Goal: Find specific page/section: Find specific page/section

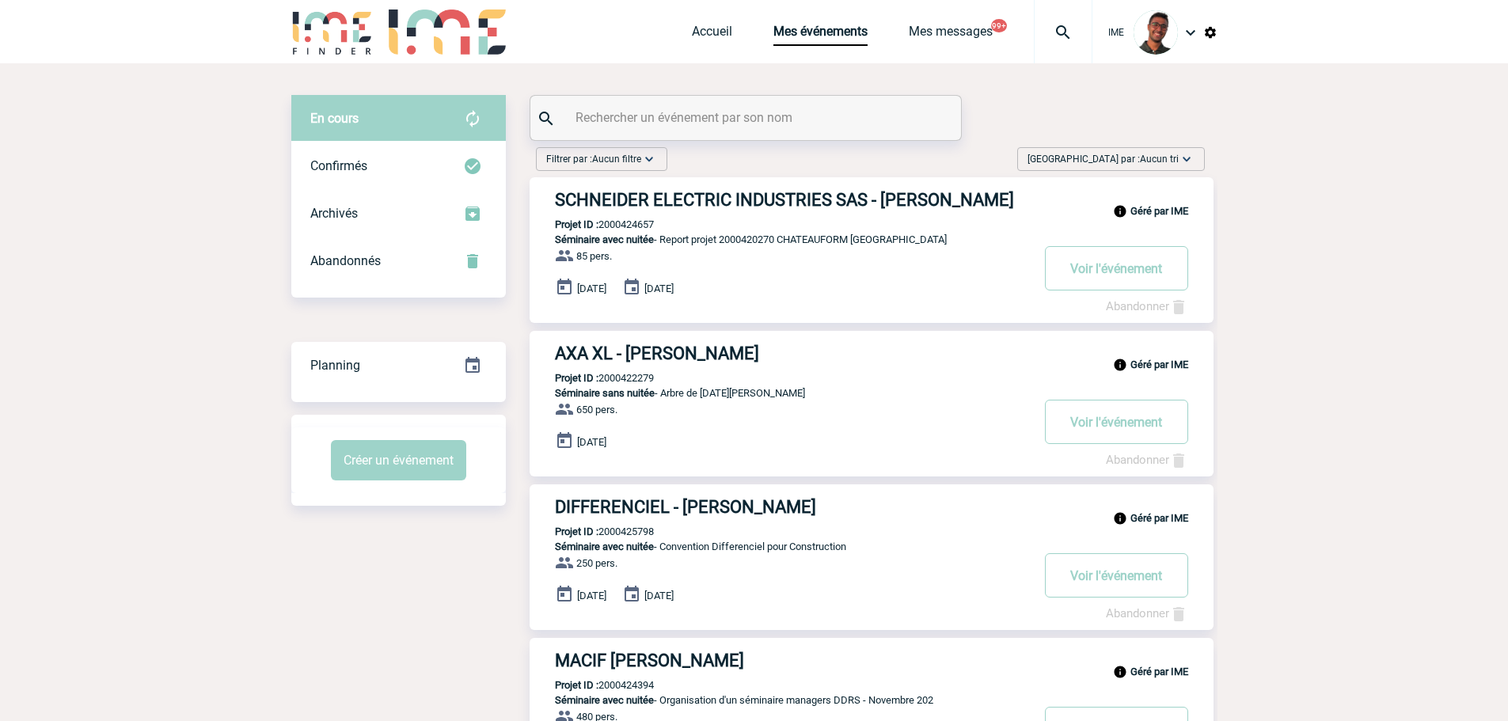
click at [659, 120] on input "text" at bounding box center [747, 117] width 352 height 23
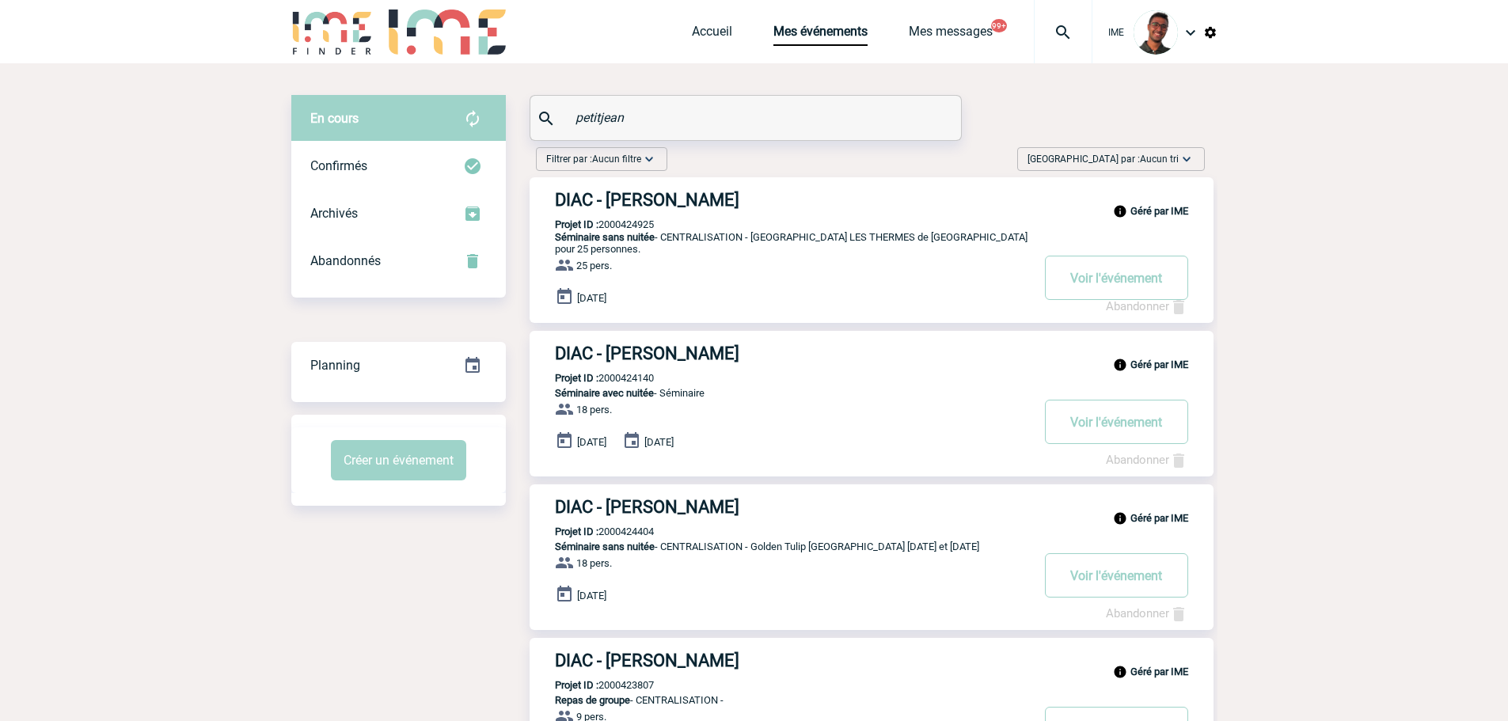
drag, startPoint x: 641, startPoint y: 117, endPoint x: 470, endPoint y: 102, distance: 171.6
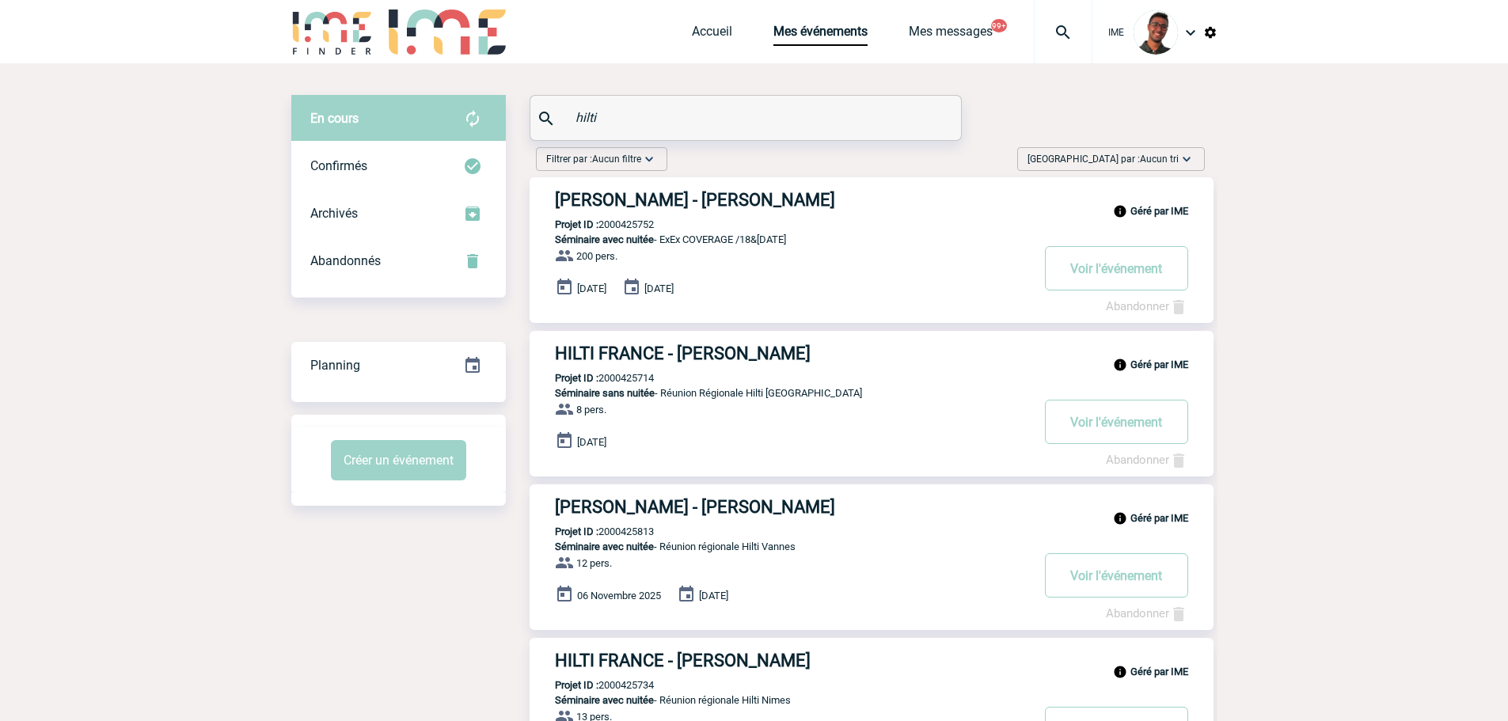
type input "hilti"
click at [680, 531] on div "Géré par IME HILTI FRANCE - Emilie TUAL Projet ID : 2000425813 Séminaire avec n…" at bounding box center [871, 557] width 684 height 146
click at [637, 534] on p "Projet ID : 2000425813" at bounding box center [591, 531] width 124 height 12
copy p "2000425813"
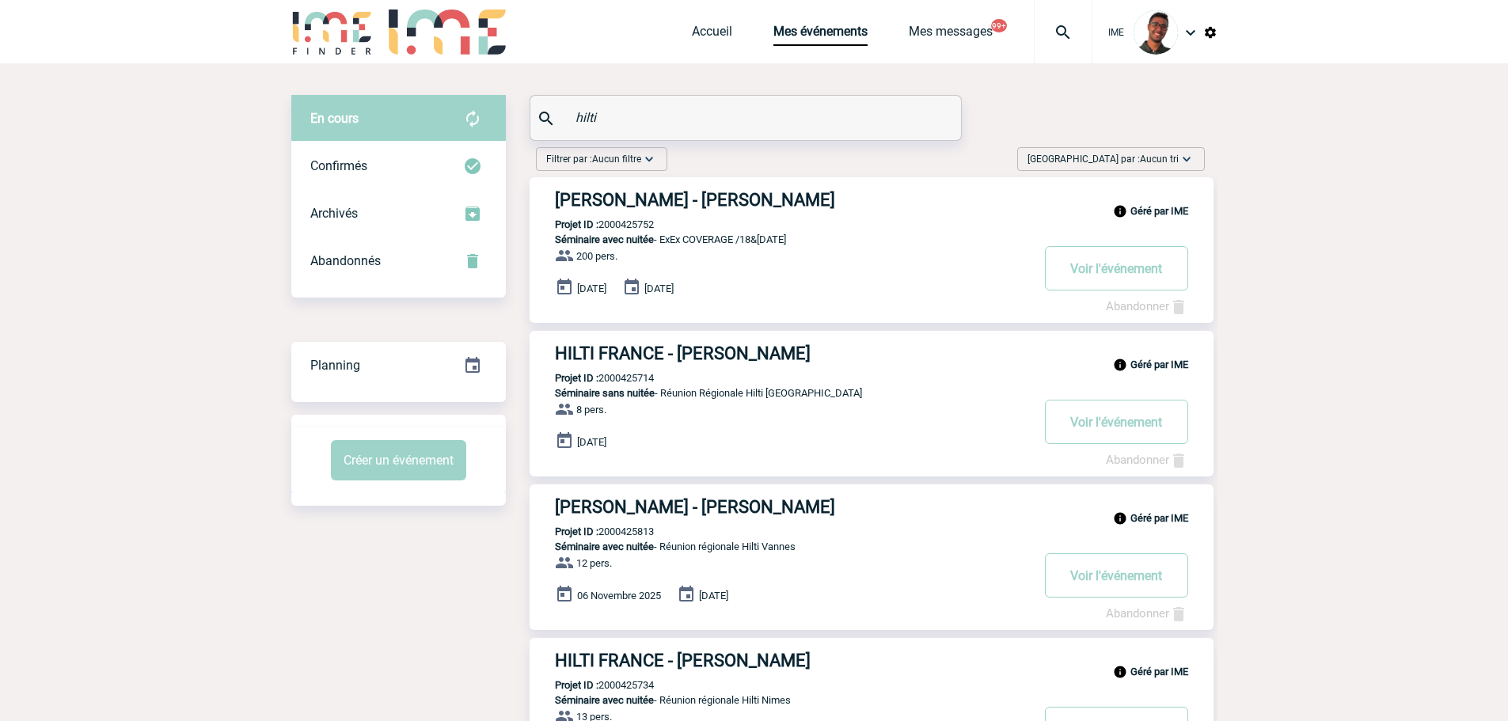
click at [637, 534] on p "Projet ID : 2000425813" at bounding box center [591, 531] width 124 height 12
copy p "2000425813"
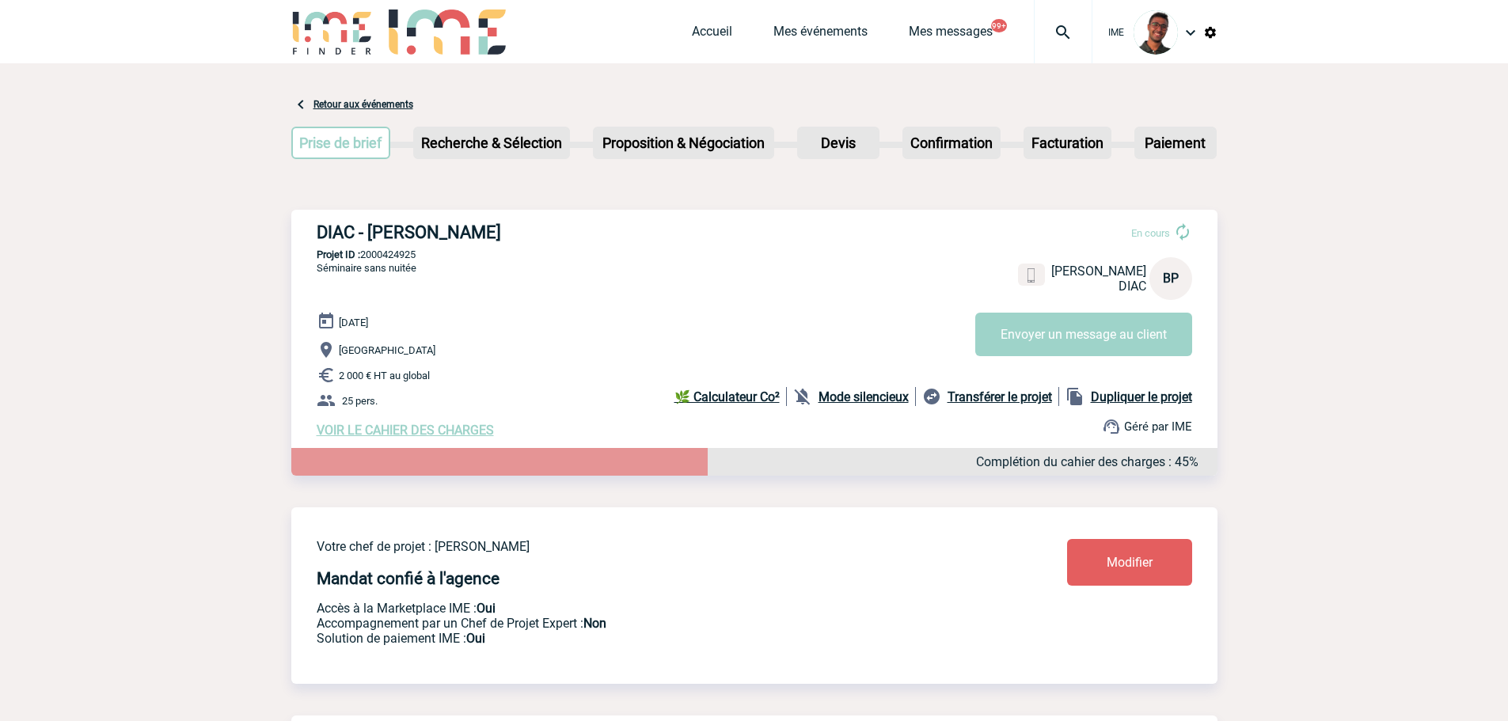
click at [407, 263] on div "DIAC - [PERSON_NAME] En cours [PERSON_NAME] DIAC BP Envoyer un message au clien…" at bounding box center [754, 330] width 926 height 241
click at [407, 263] on div "DIAC - Béatrice PETITJEAN En cours Béatrice PETITJEAN DIAC BP Envoyer un messag…" at bounding box center [754, 330] width 926 height 241
click at [412, 260] on p "Projet ID : 2000424925" at bounding box center [754, 254] width 926 height 12
click at [400, 255] on p "Projet ID : 2000424925" at bounding box center [754, 254] width 926 height 12
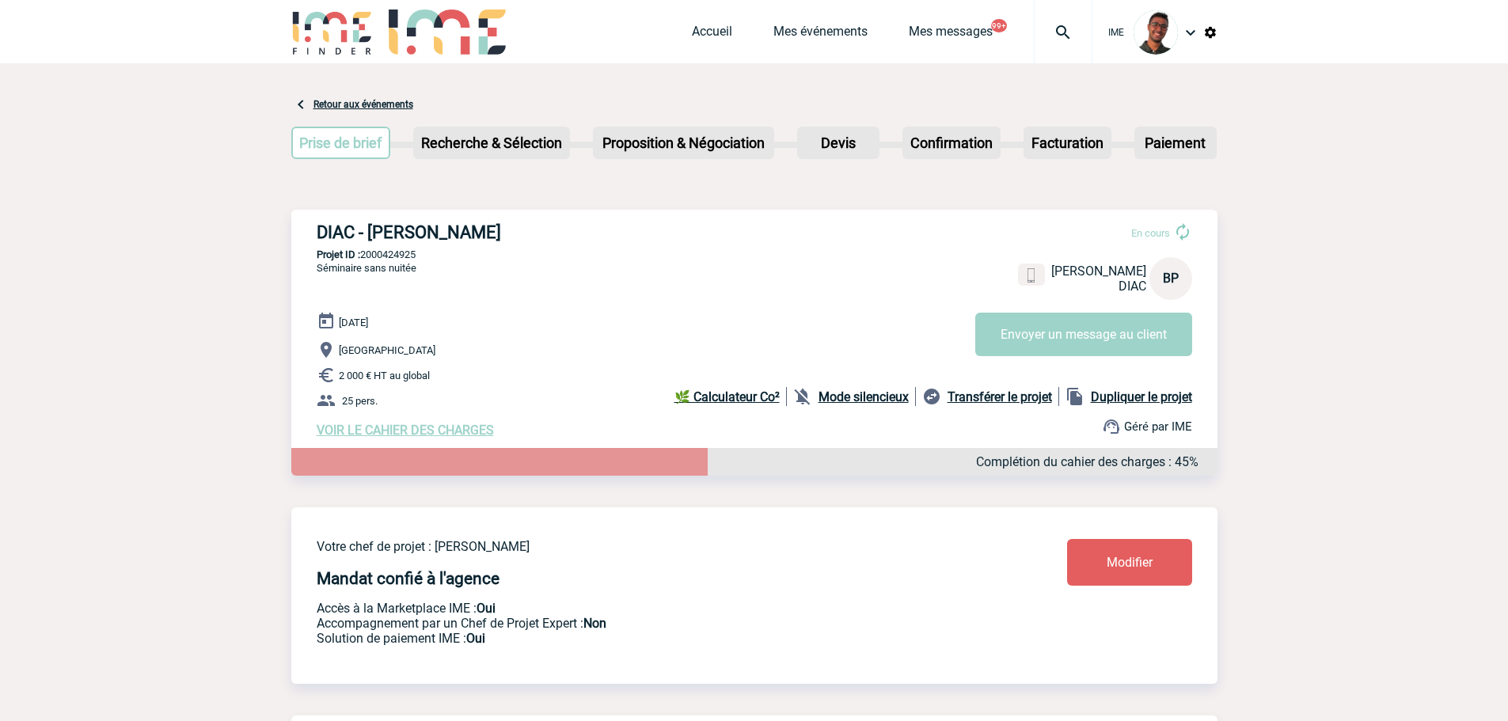
click at [400, 254] on p "Projet ID : 2000424925" at bounding box center [754, 254] width 926 height 12
click at [546, 260] on p "Projet ID : 2000424925" at bounding box center [754, 254] width 926 height 12
click at [406, 255] on p "Projet ID : 2000424140" at bounding box center [754, 254] width 926 height 12
copy p "2000424140"
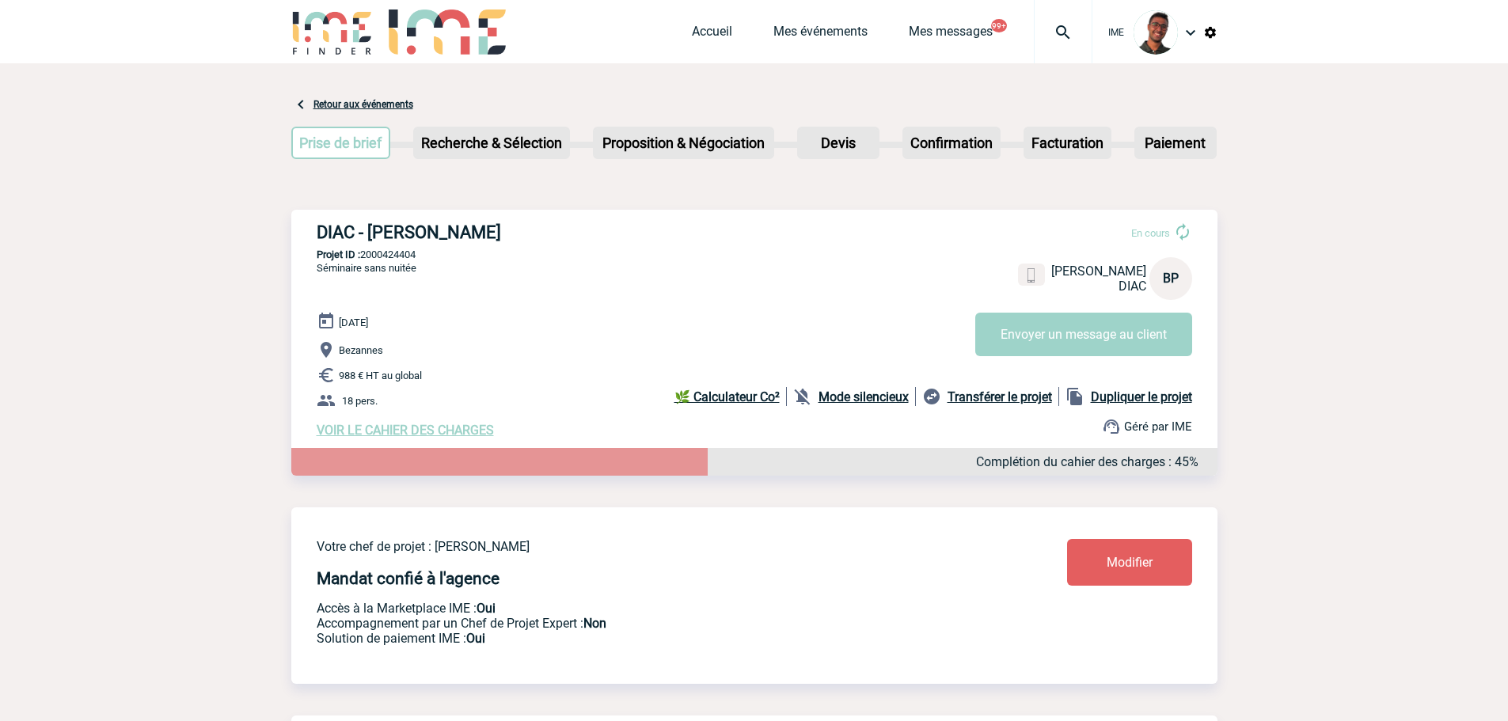
click at [391, 256] on p "Projet ID : 2000424404" at bounding box center [754, 254] width 926 height 12
copy p "2000424404"
click at [396, 257] on p "Projet ID : 2000424404" at bounding box center [754, 254] width 926 height 12
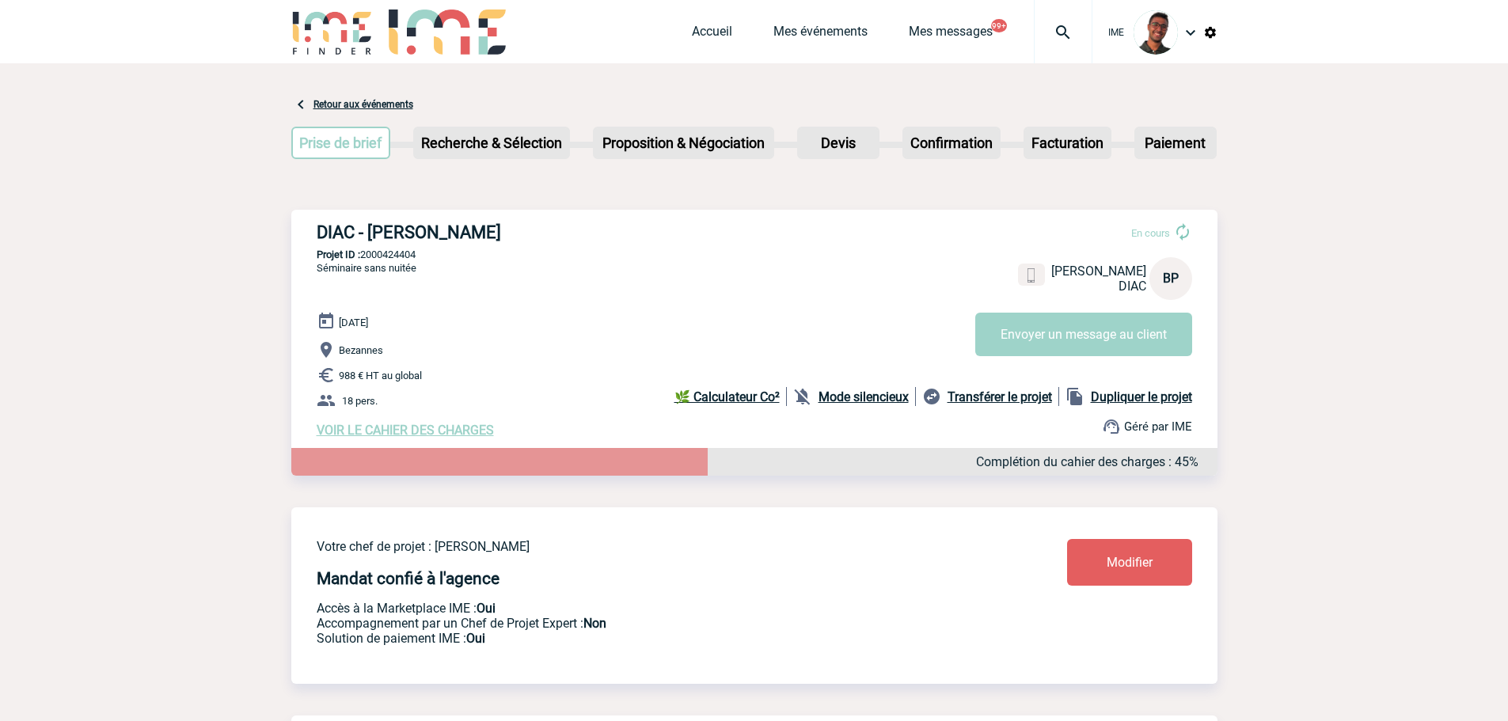
click at [666, 296] on div "DIAC - Béatrice PETITJEAN En cours Béatrice PETITJEAN DIAC BP Envoyer un messag…" at bounding box center [754, 330] width 926 height 241
click at [835, 32] on link "Mes événements" at bounding box center [820, 35] width 94 height 22
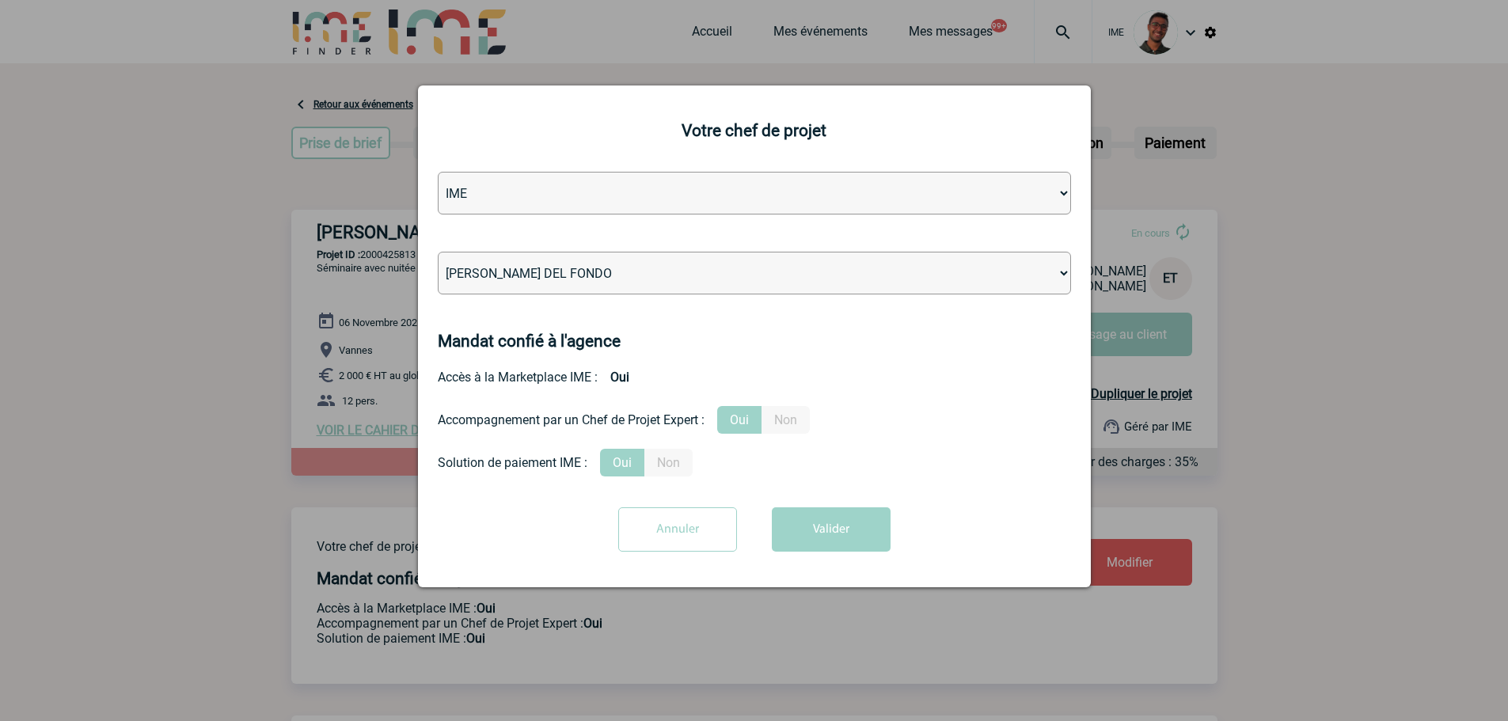
click at [633, 283] on select "Léa PITTIGLIO Yanis DE CLERCQ Victor KALB Jean-Chris NTAMACK Stefan MILADINOVIC…" at bounding box center [754, 273] width 633 height 43
select select "129834"
click at [438, 252] on select "Léa PITTIGLIO Yanis DE CLERCQ Victor KALB Jean-Chris NTAMACK Stefan MILADINOVIC…" at bounding box center [754, 273] width 633 height 43
click at [807, 565] on div "Votre chef de projet Agence IME IME Nantes IME Aix-Marseille Léa PITTIGLIO Yani…" at bounding box center [754, 336] width 673 height 502
click at [816, 544] on button "Valider" at bounding box center [831, 529] width 119 height 44
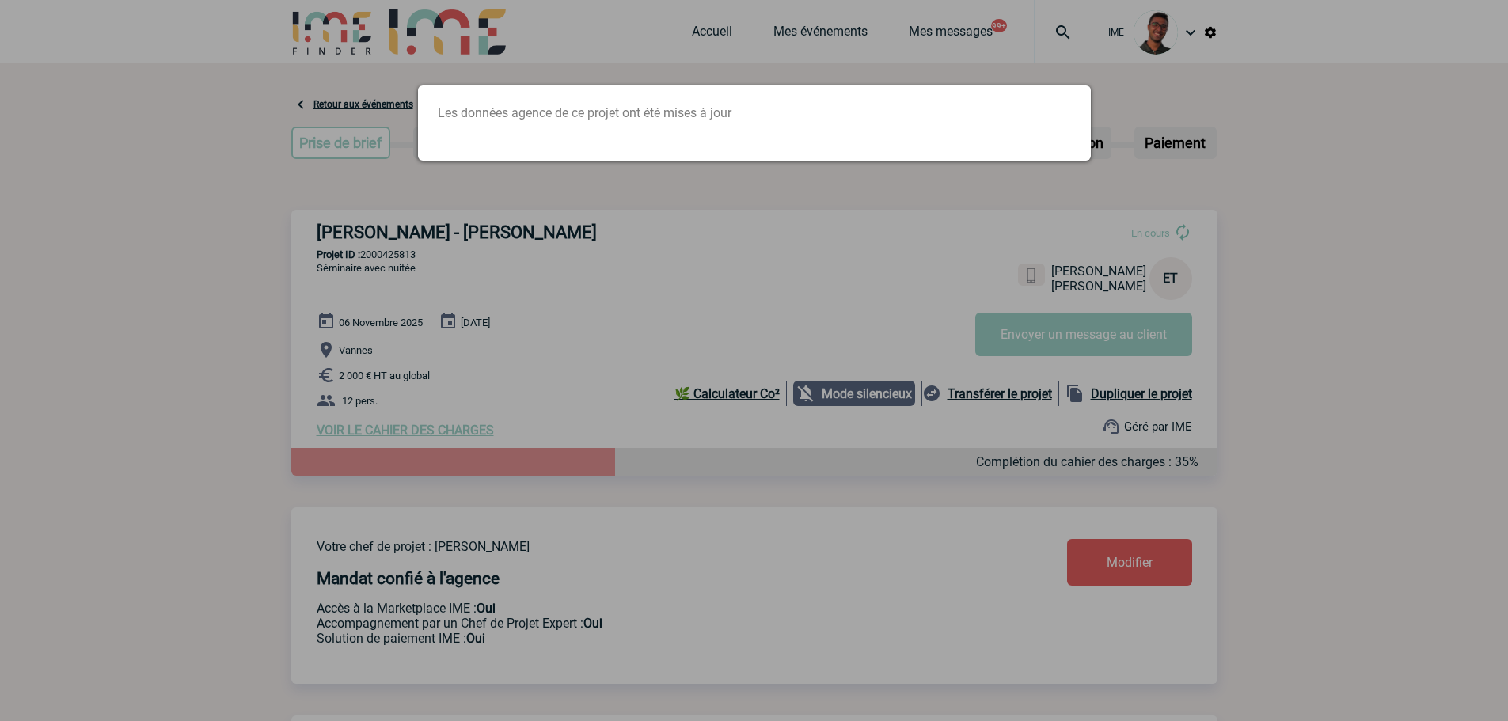
click at [313, 347] on div at bounding box center [754, 360] width 1508 height 721
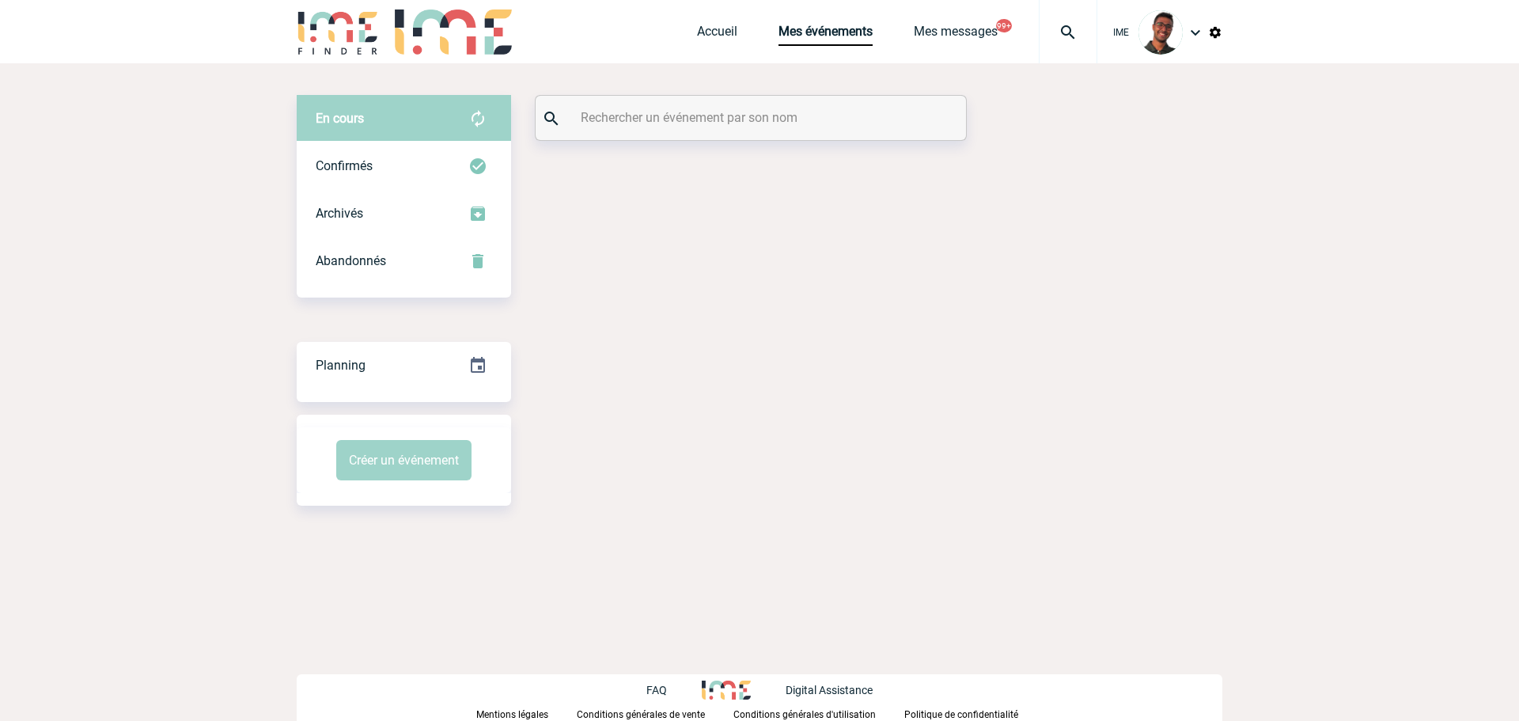
click at [670, 122] on input "text" at bounding box center [753, 117] width 352 height 23
paste input "LAVILLE"
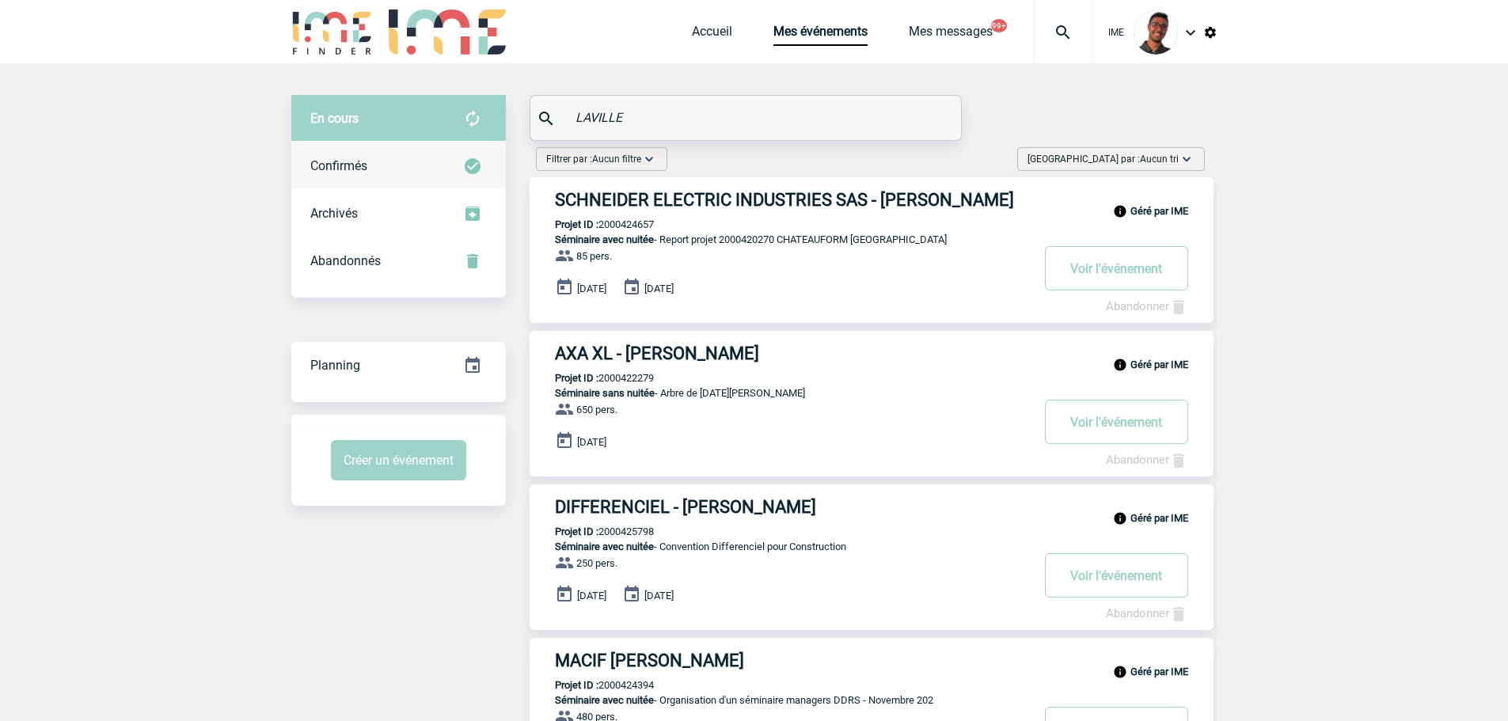
click at [478, 161] on img at bounding box center [472, 166] width 19 height 19
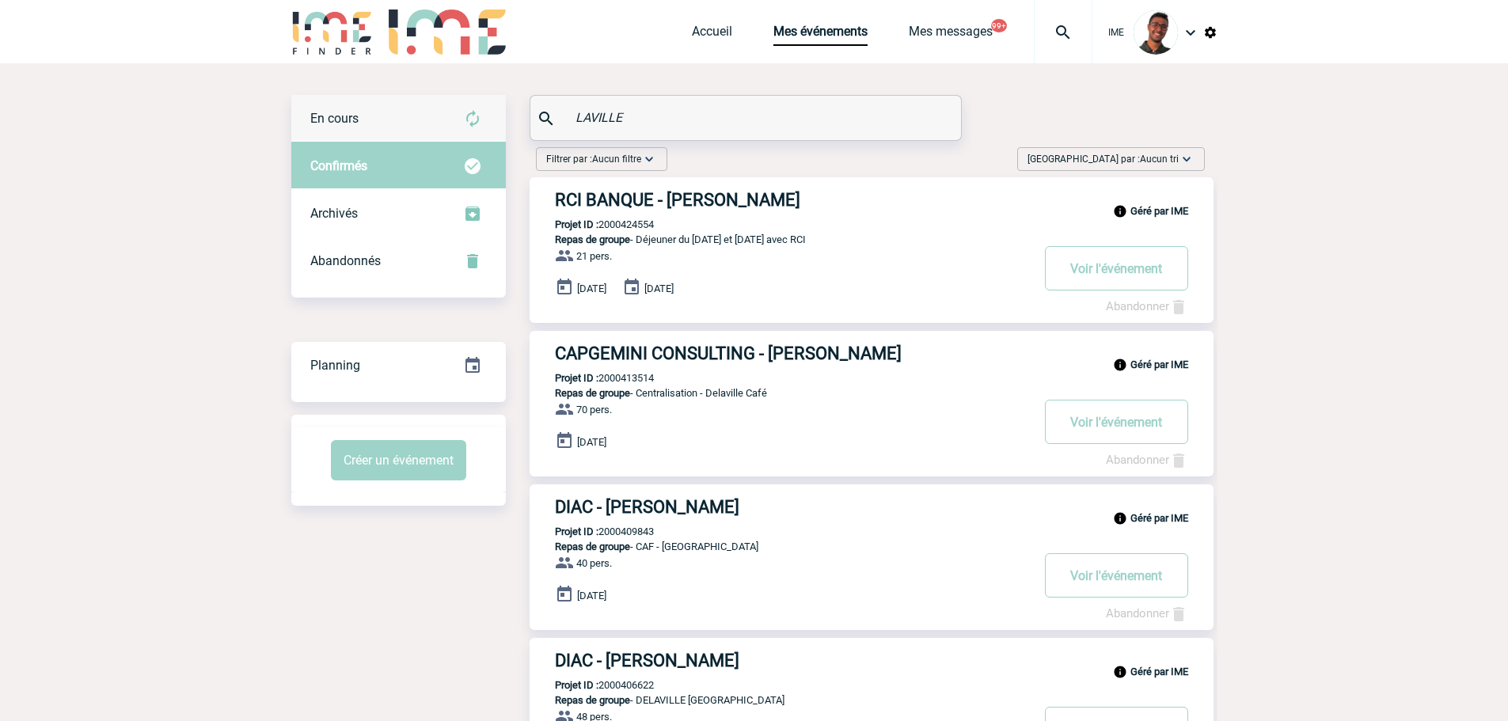
click at [478, 120] on img at bounding box center [472, 118] width 19 height 19
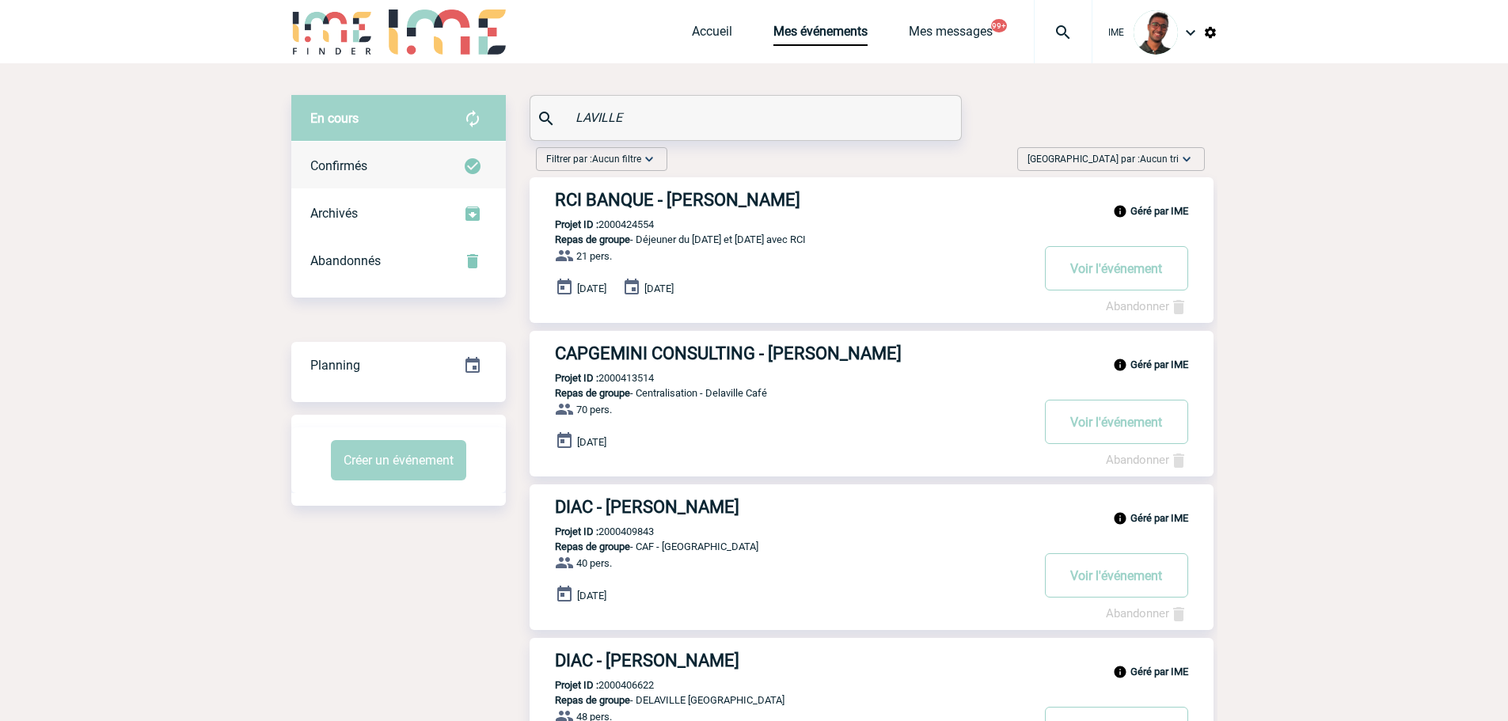
click at [457, 154] on div "Confirmés" at bounding box center [398, 165] width 214 height 47
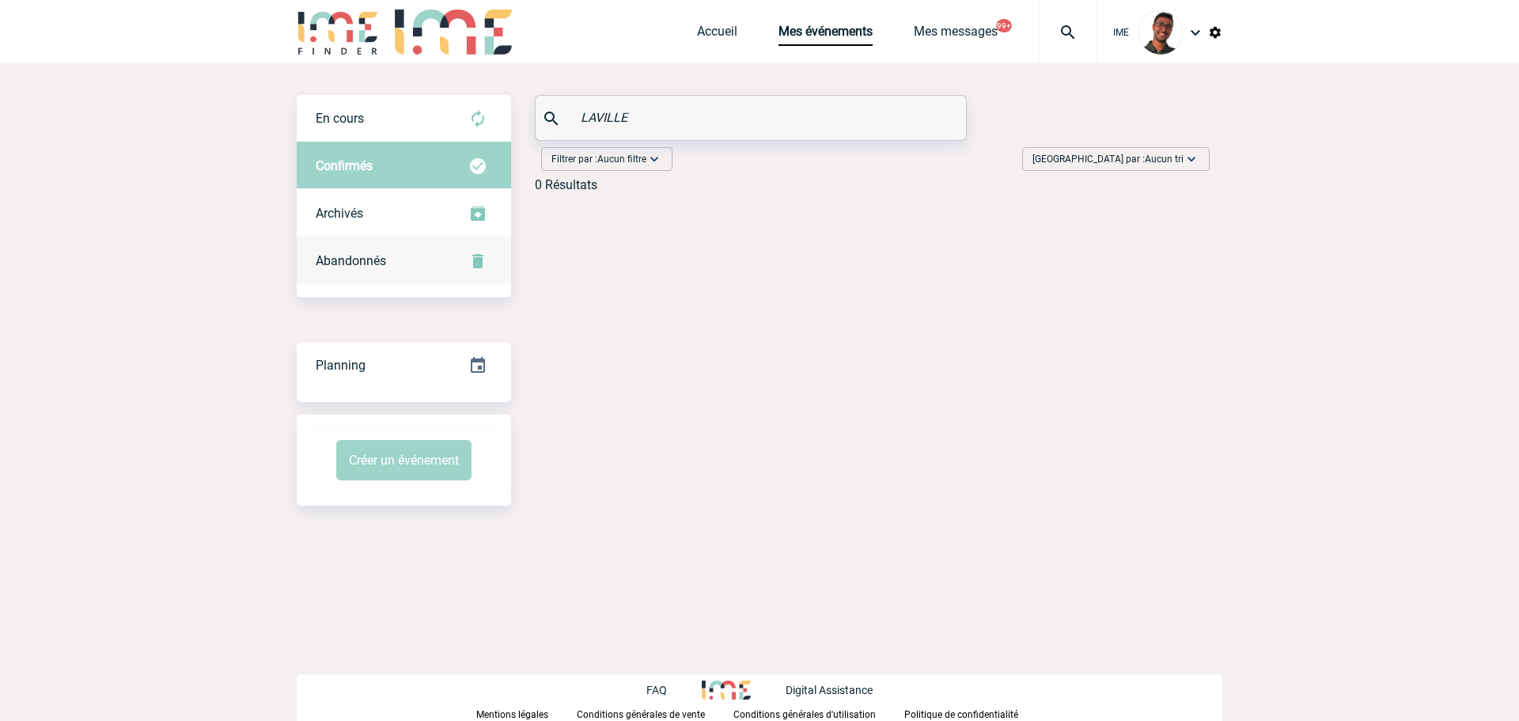
click at [442, 257] on div "Abandonnés" at bounding box center [404, 260] width 214 height 47
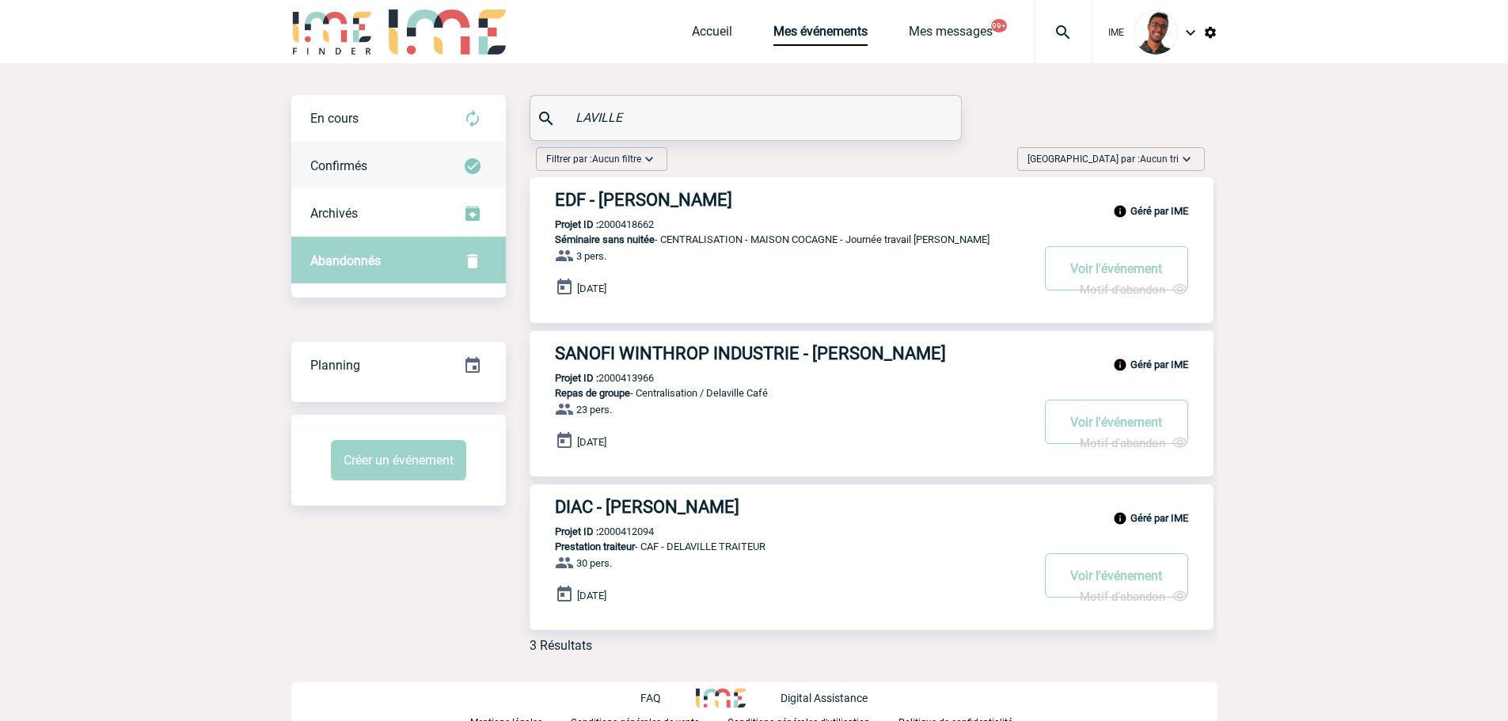
click at [470, 158] on img at bounding box center [472, 166] width 19 height 19
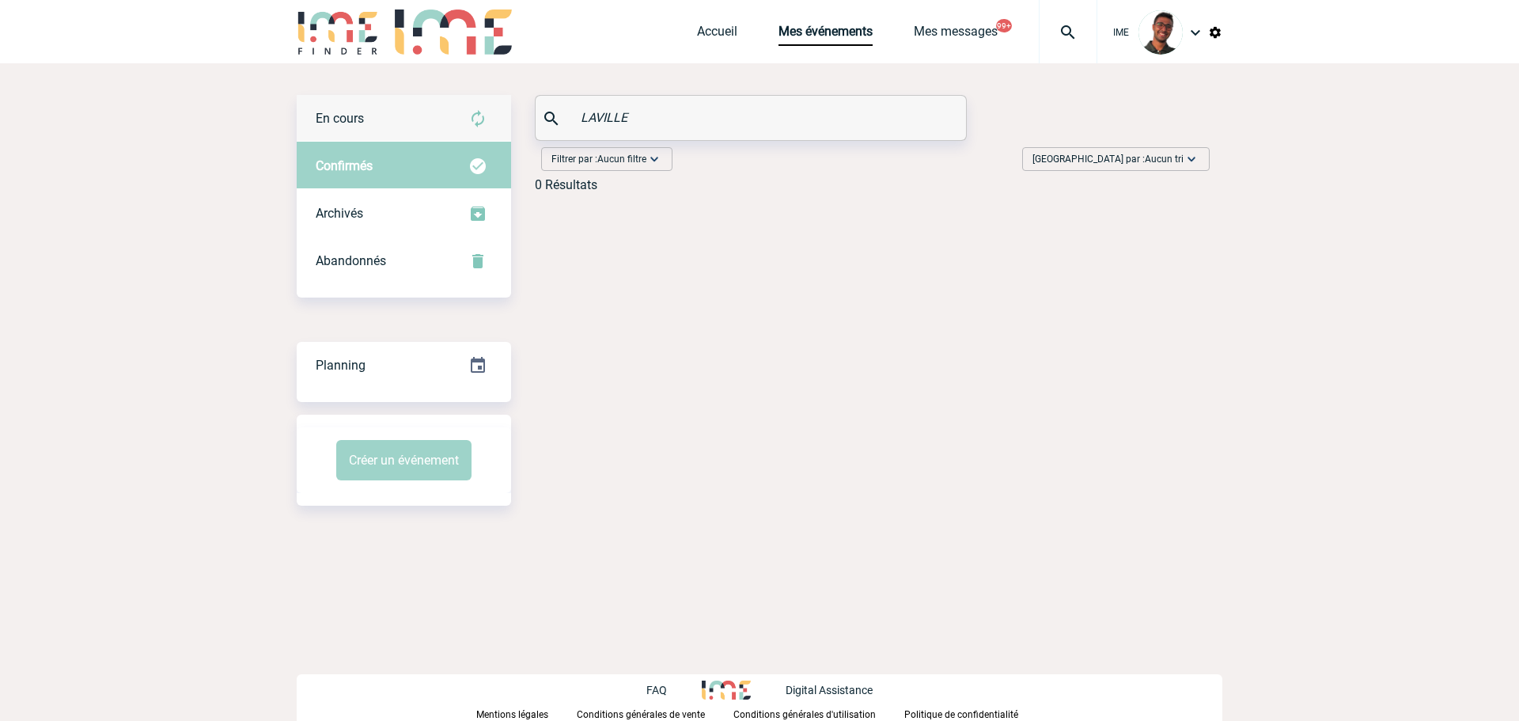
click at [433, 122] on div "En cours" at bounding box center [404, 118] width 214 height 47
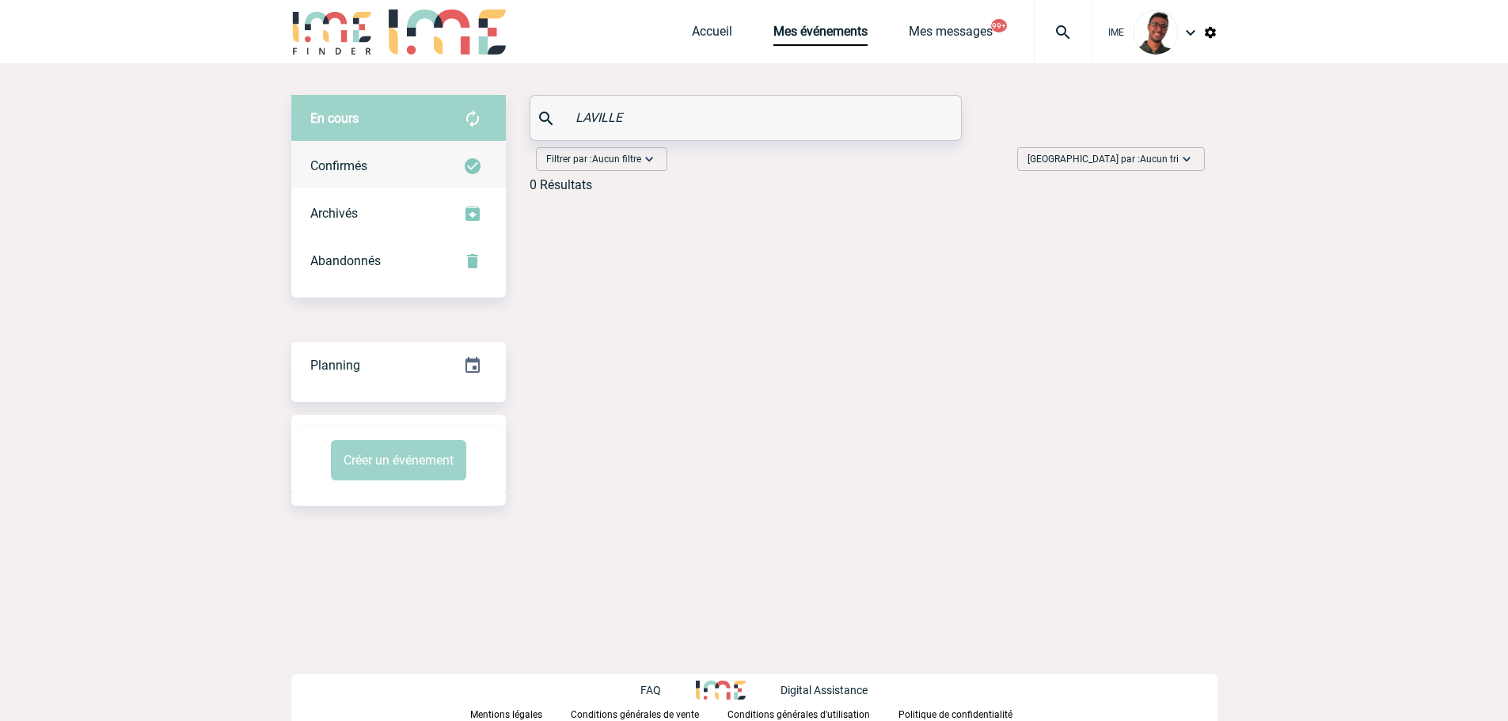
click at [469, 161] on img at bounding box center [472, 166] width 19 height 19
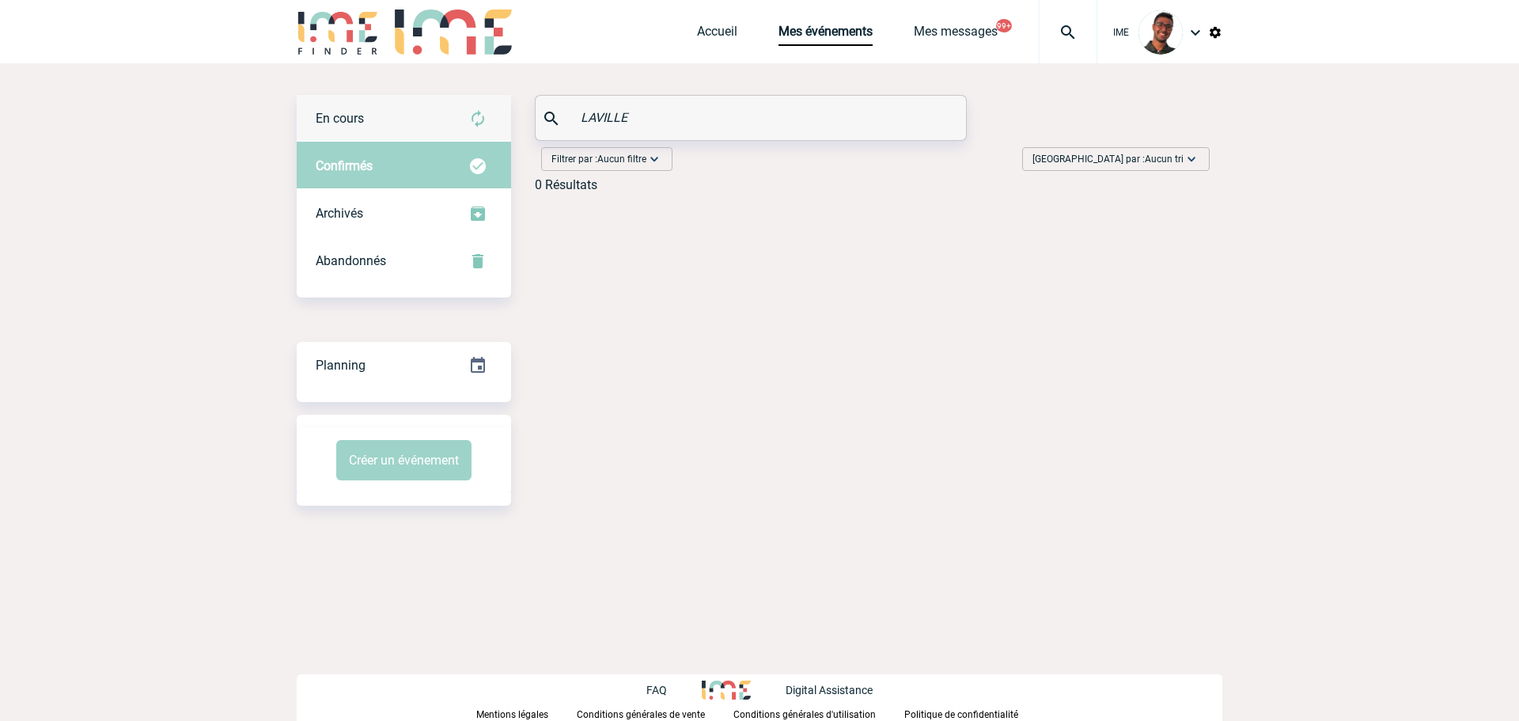
click at [467, 122] on div "En cours" at bounding box center [404, 118] width 214 height 47
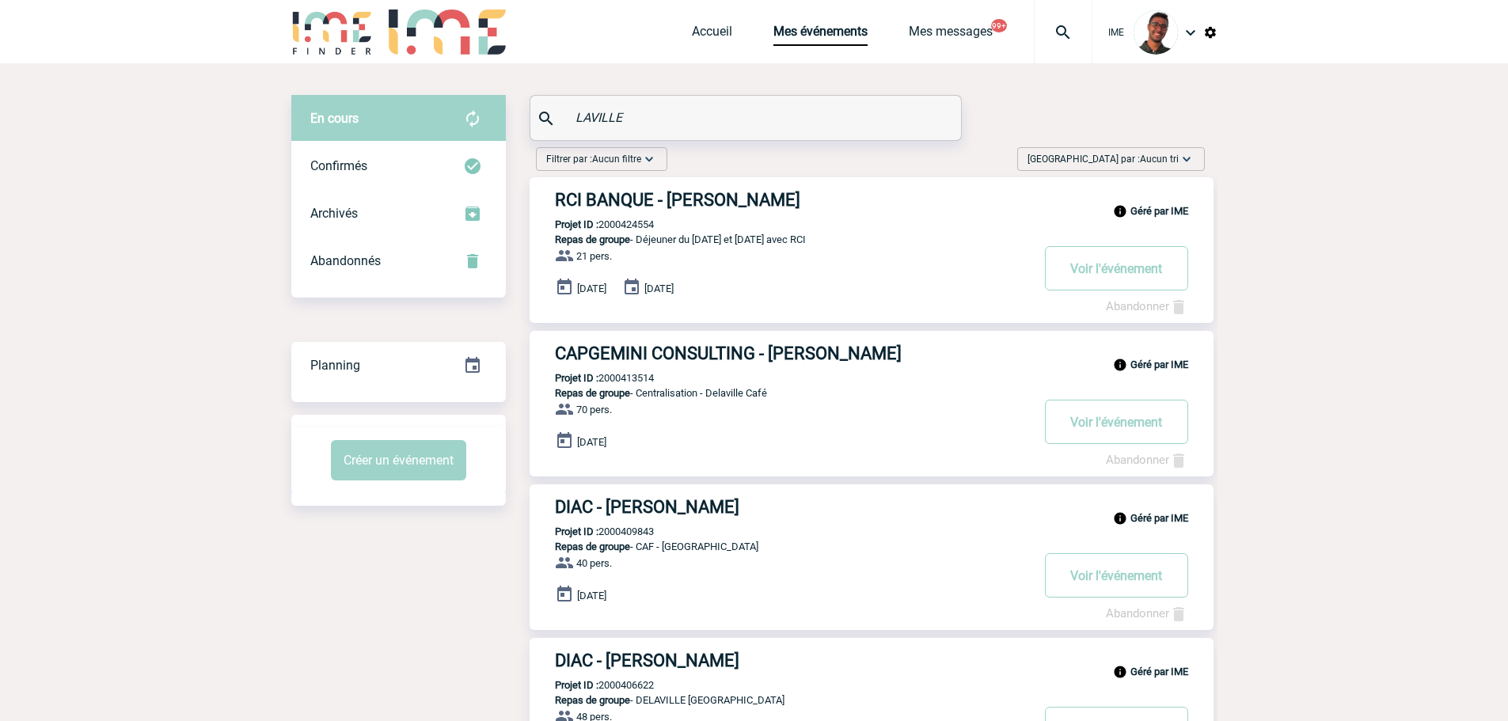
drag, startPoint x: 520, startPoint y: 92, endPoint x: 450, endPoint y: 83, distance: 70.2
click at [450, 83] on div "En cours En cours Confirmés Archivés Abandonnés En cours Confirmés Archivés Aba…" at bounding box center [754, 472] width 926 height 819
paste input "MERRANT"
click at [395, 150] on div "Confirmés" at bounding box center [398, 165] width 214 height 47
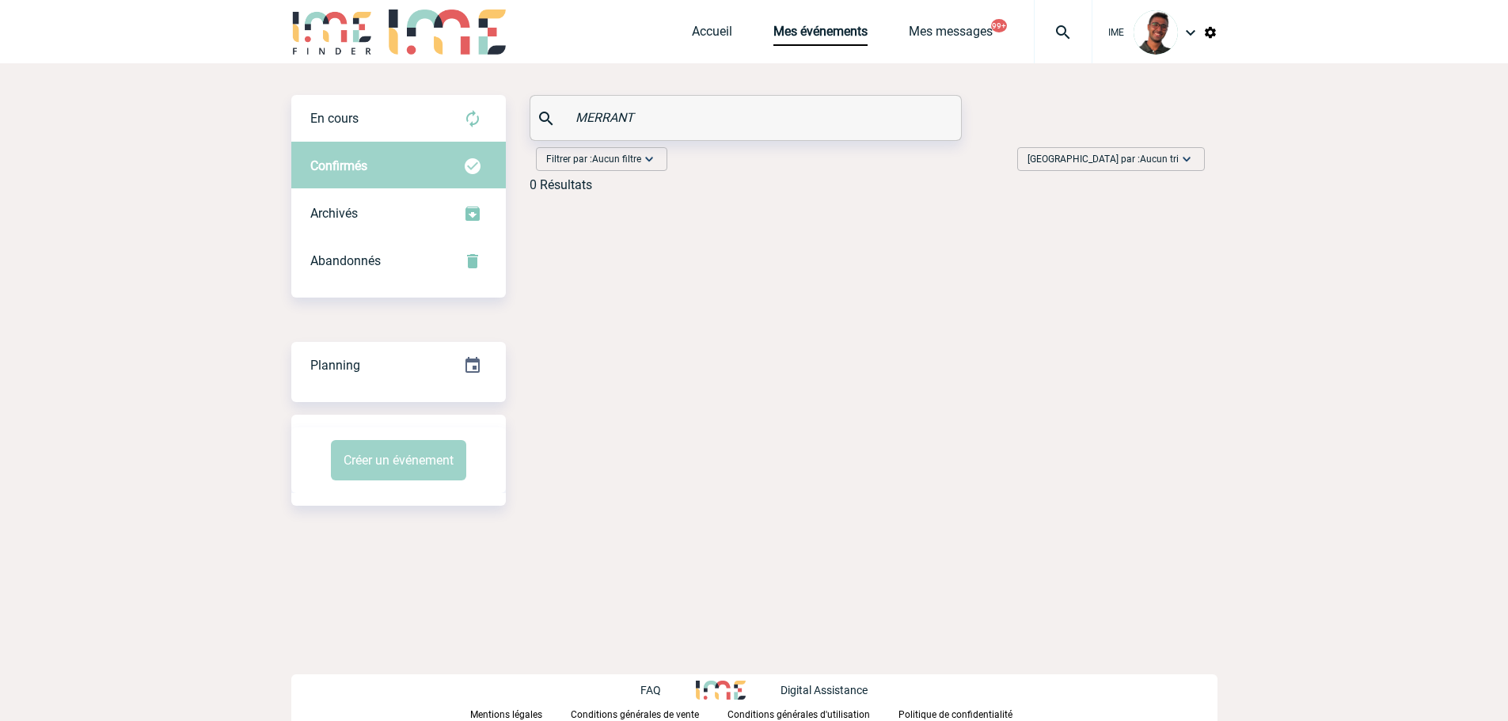
click at [395, 144] on div "Confirmés" at bounding box center [398, 165] width 214 height 47
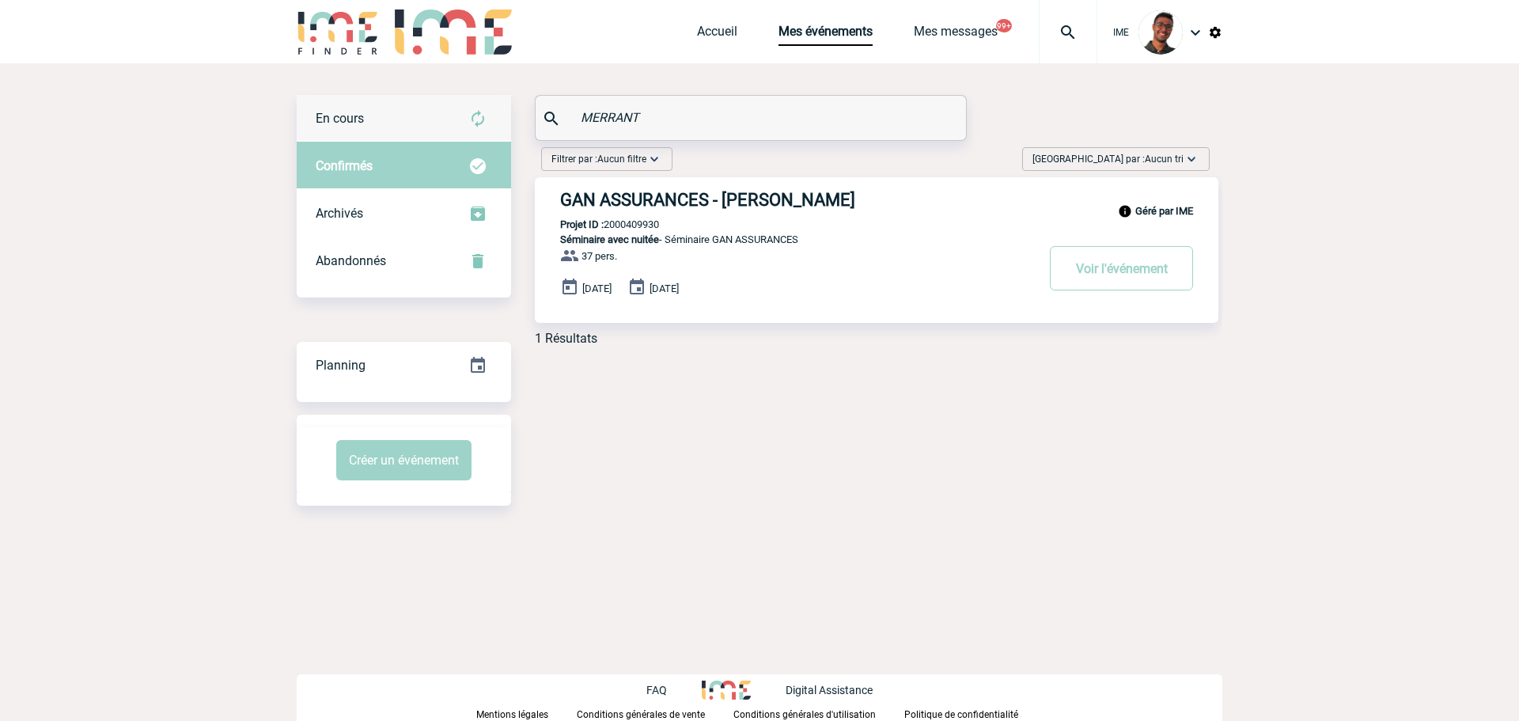
click at [400, 127] on div "En cours" at bounding box center [404, 118] width 214 height 47
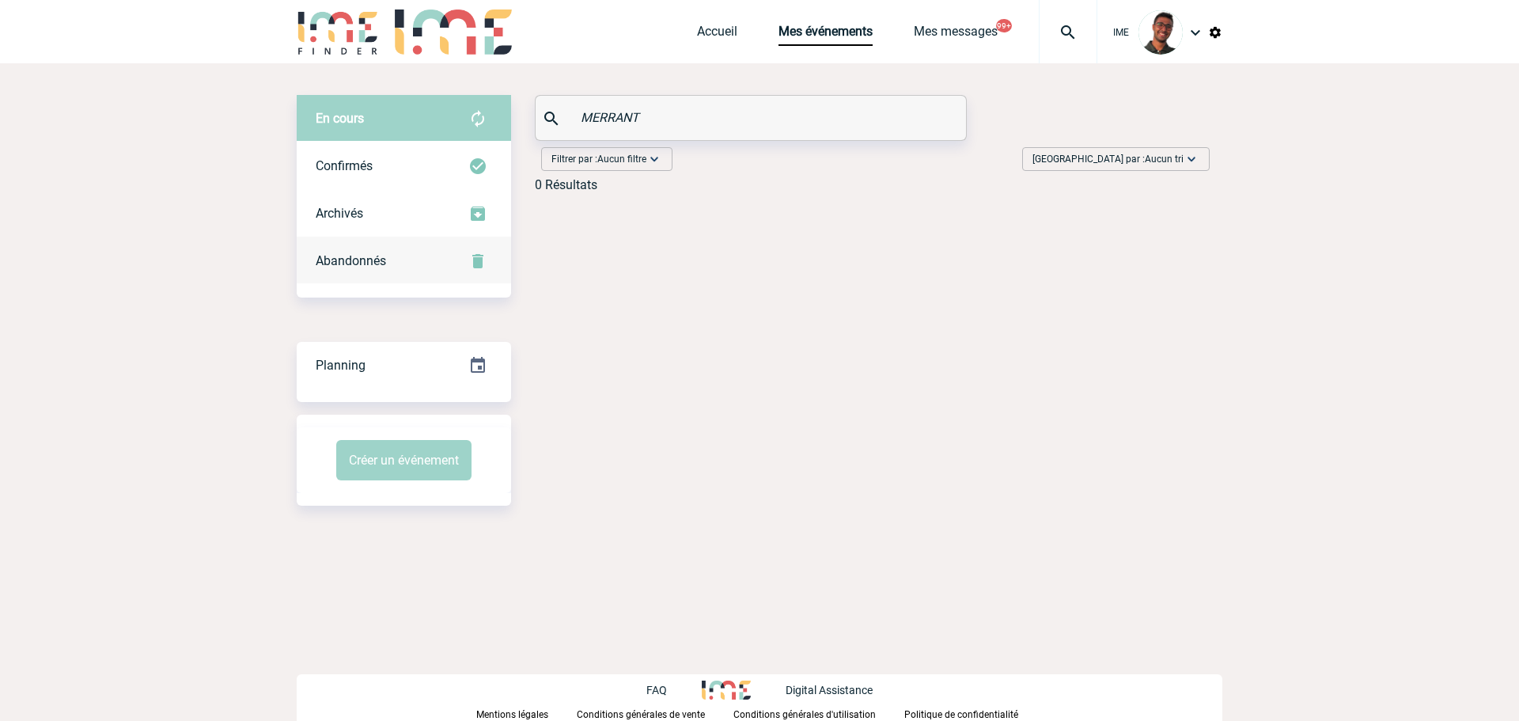
click at [404, 264] on div "Abandonnés" at bounding box center [404, 260] width 214 height 47
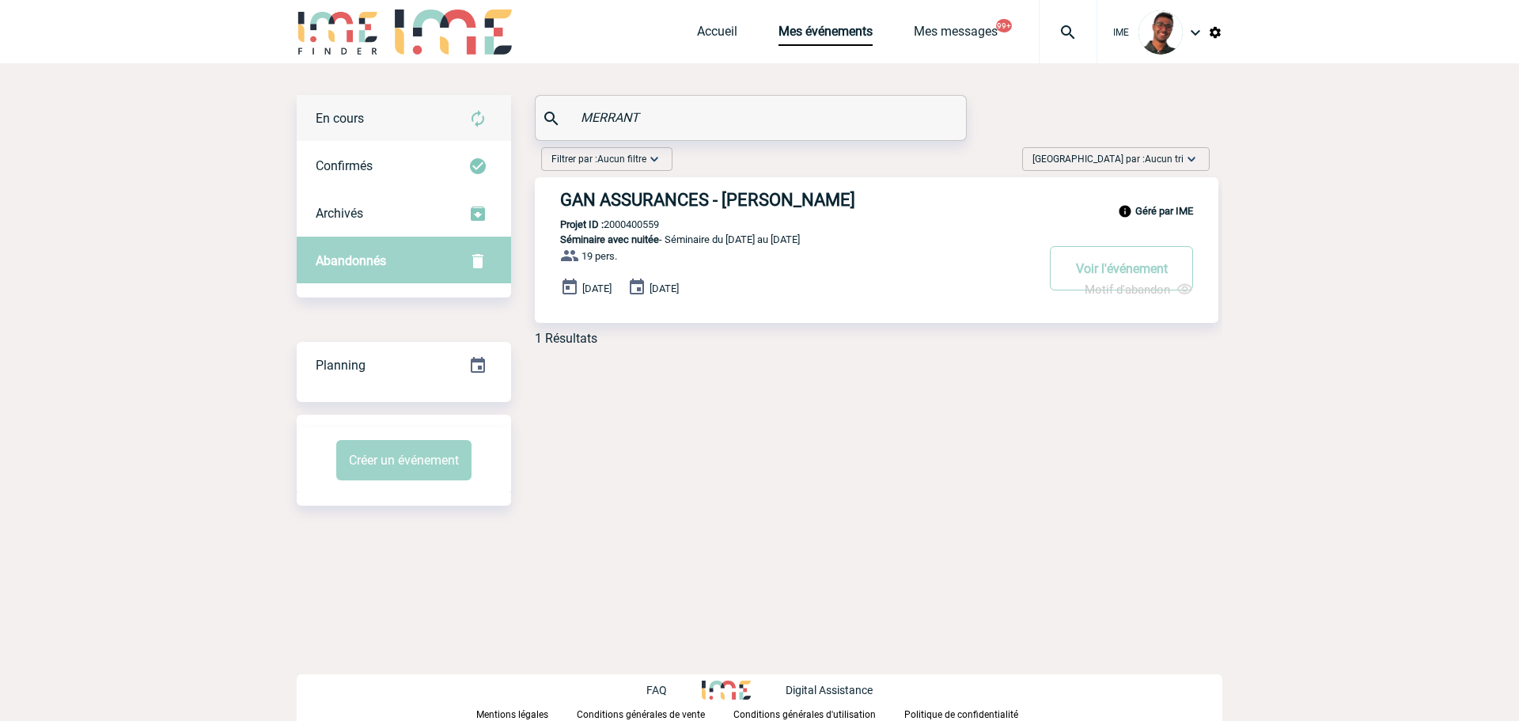
click at [432, 118] on div "En cours" at bounding box center [404, 118] width 214 height 47
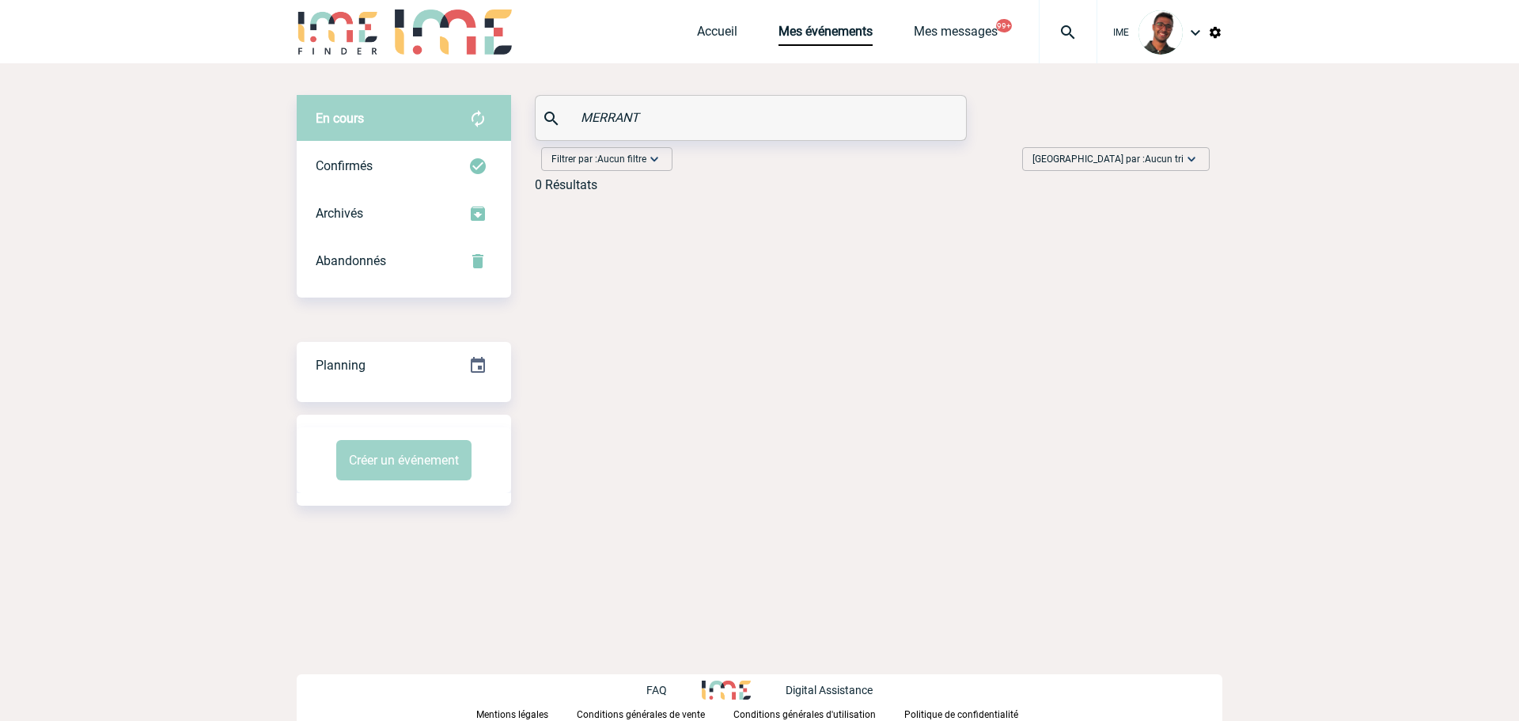
drag, startPoint x: 670, startPoint y: 108, endPoint x: 572, endPoint y: 127, distance: 99.8
click at [572, 127] on div "MERRANT" at bounding box center [751, 118] width 431 height 44
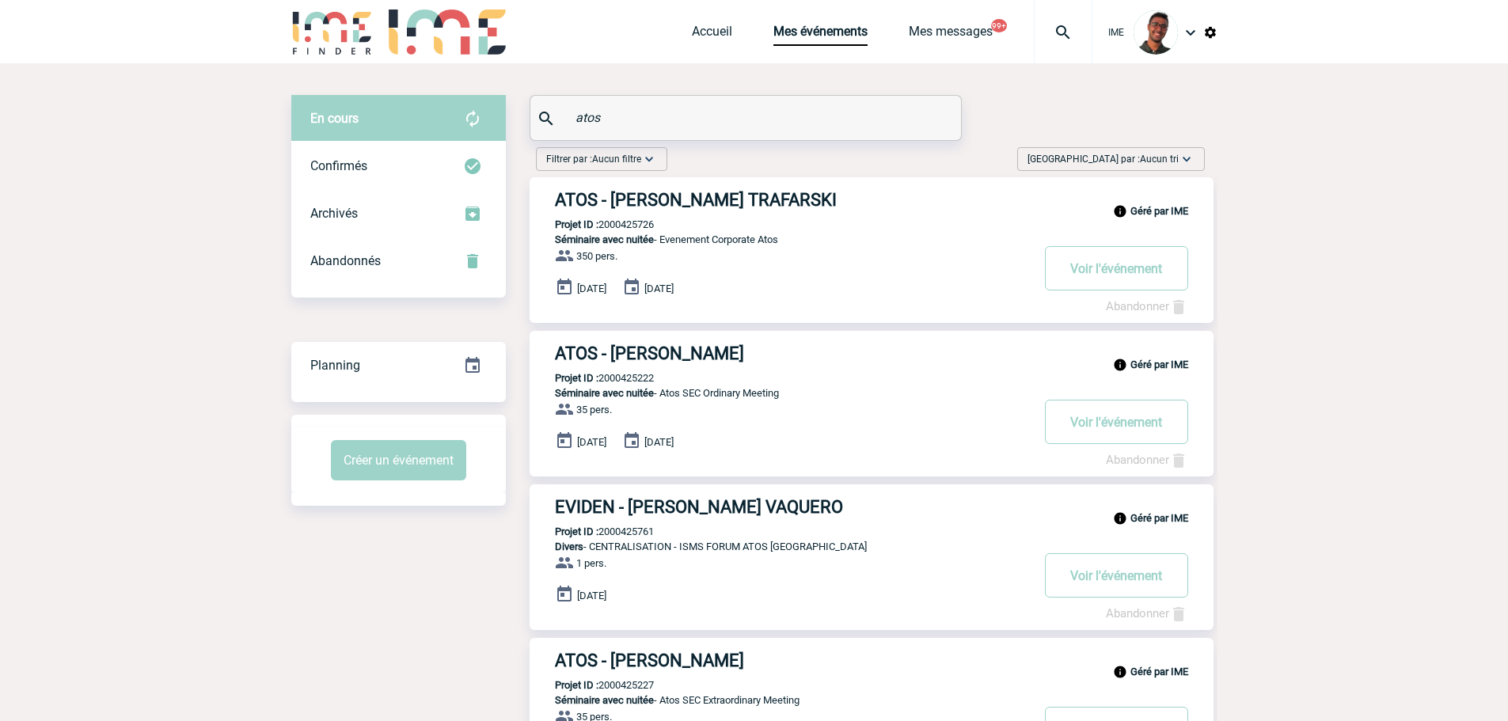
type input "atos"
drag, startPoint x: 590, startPoint y: 185, endPoint x: 566, endPoint y: 203, distance: 29.9
drag, startPoint x: 628, startPoint y: 118, endPoint x: 474, endPoint y: 118, distance: 154.3
click at [474, 118] on div "En cours En cours Confirmés Archivés Abandonnés En cours Confirmés Archivés Aba…" at bounding box center [754, 687] width 926 height 1185
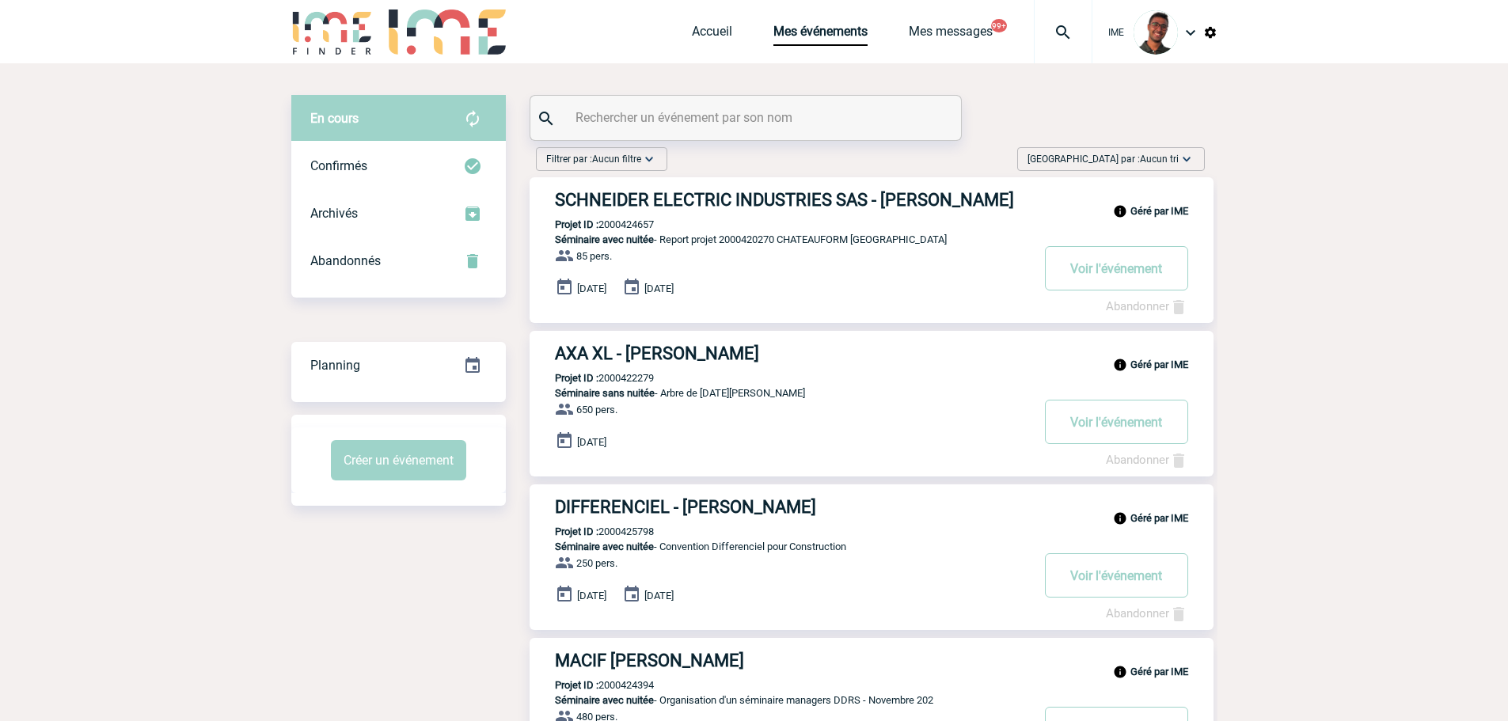
click at [1049, 46] on div at bounding box center [1063, 31] width 59 height 63
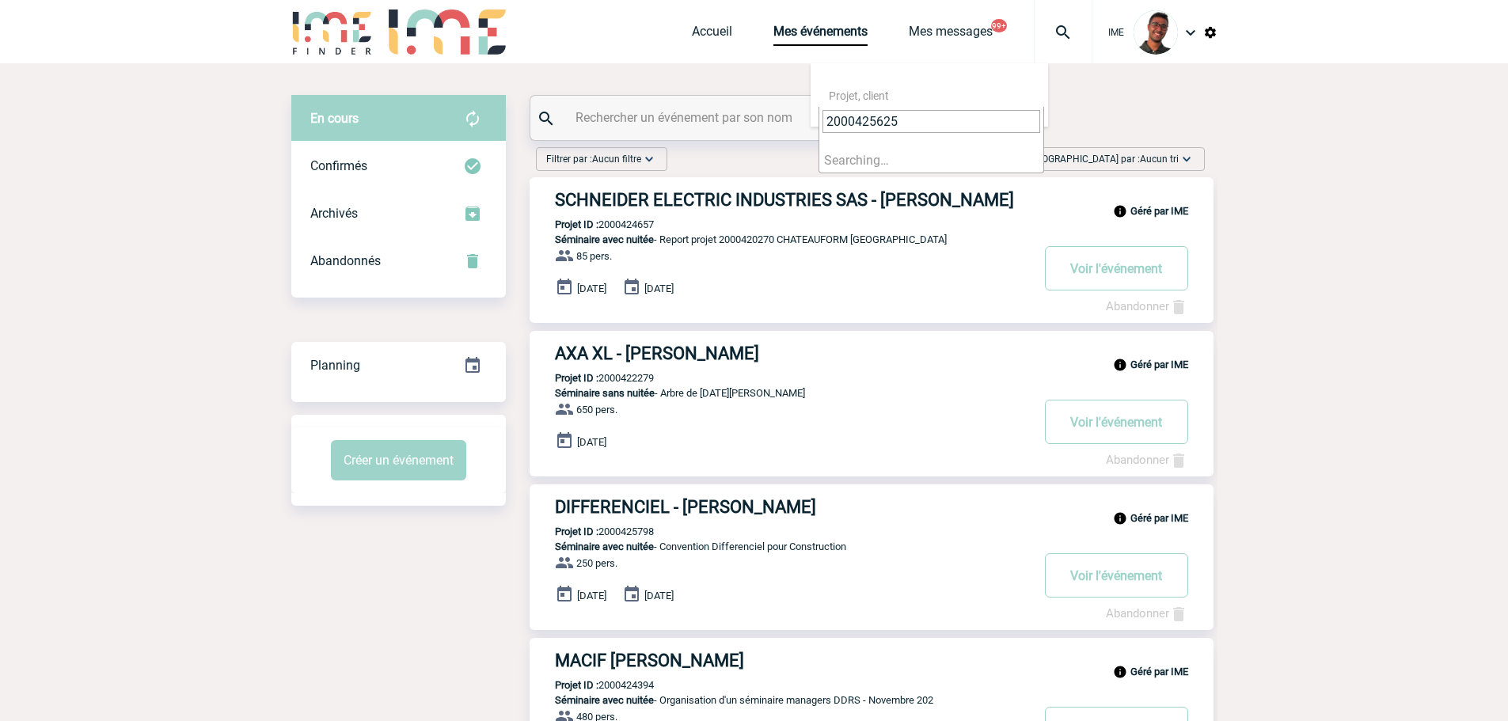
type input "2000425625"
select select "25126"
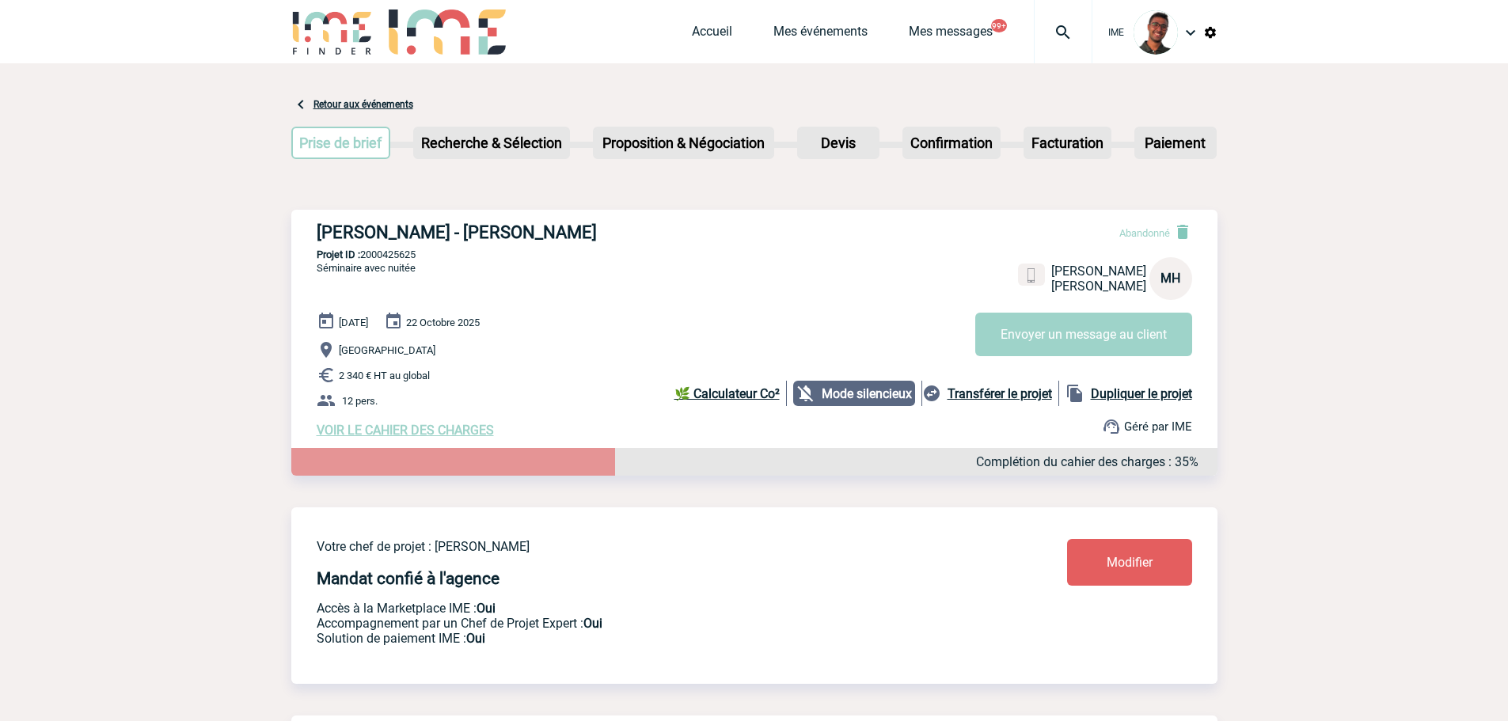
click at [1067, 25] on img at bounding box center [1062, 32] width 57 height 19
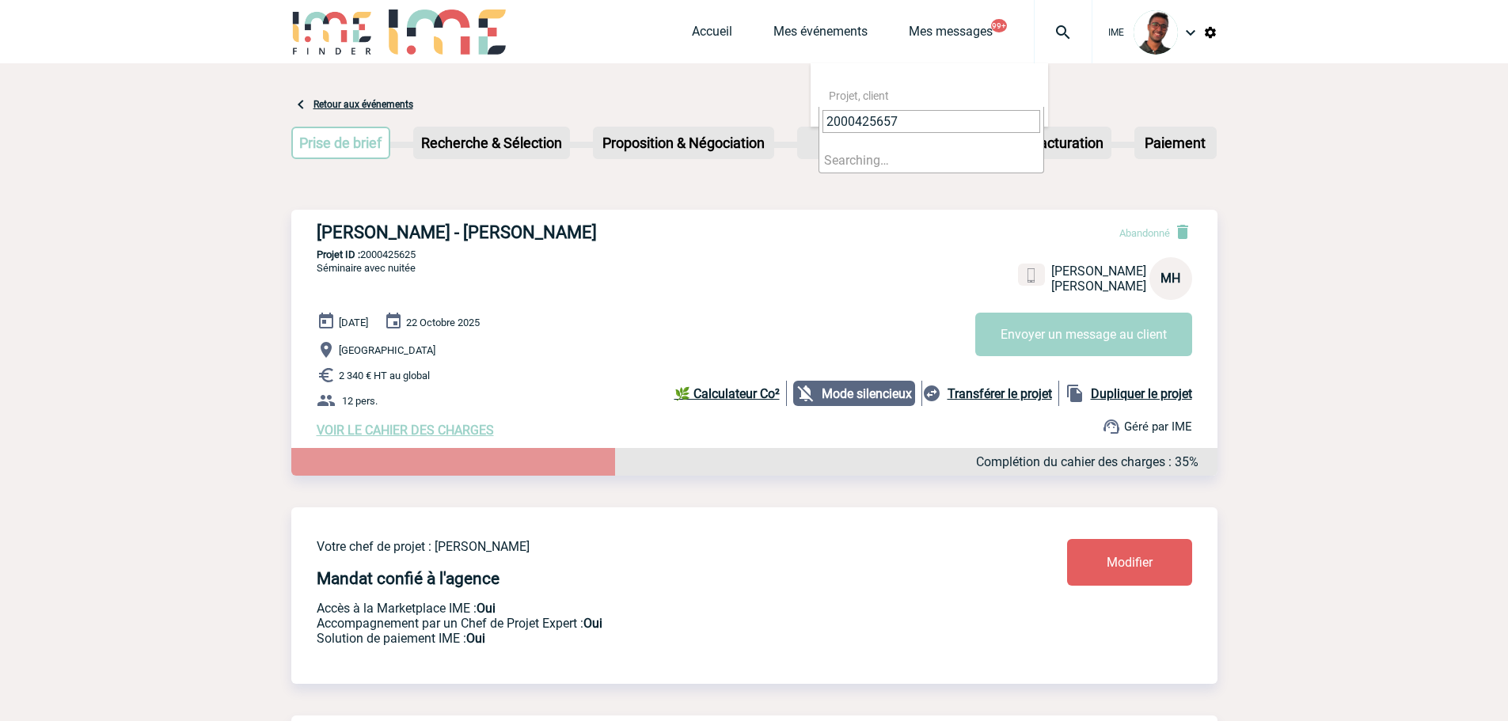
type input "2000425657"
select select "25158"
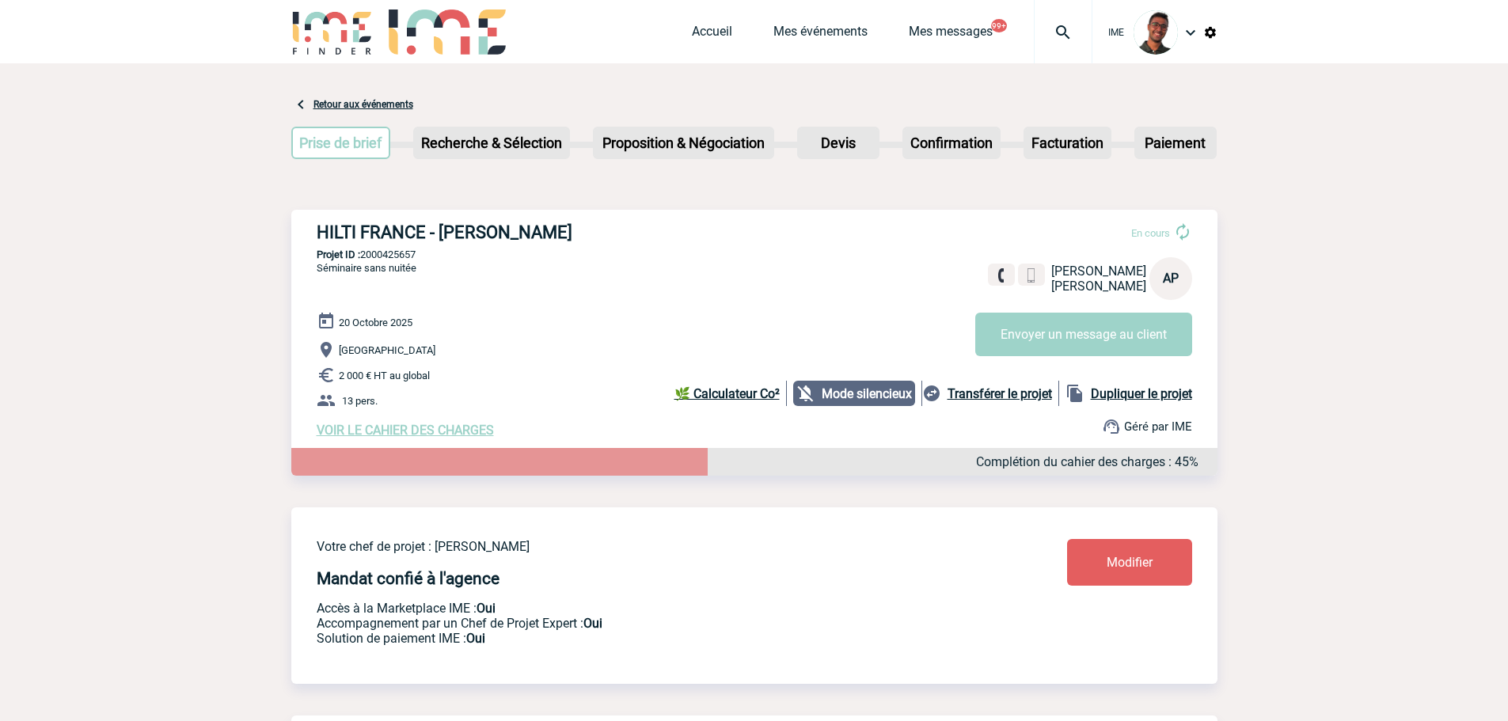
click at [1060, 43] on div at bounding box center [1063, 31] width 59 height 63
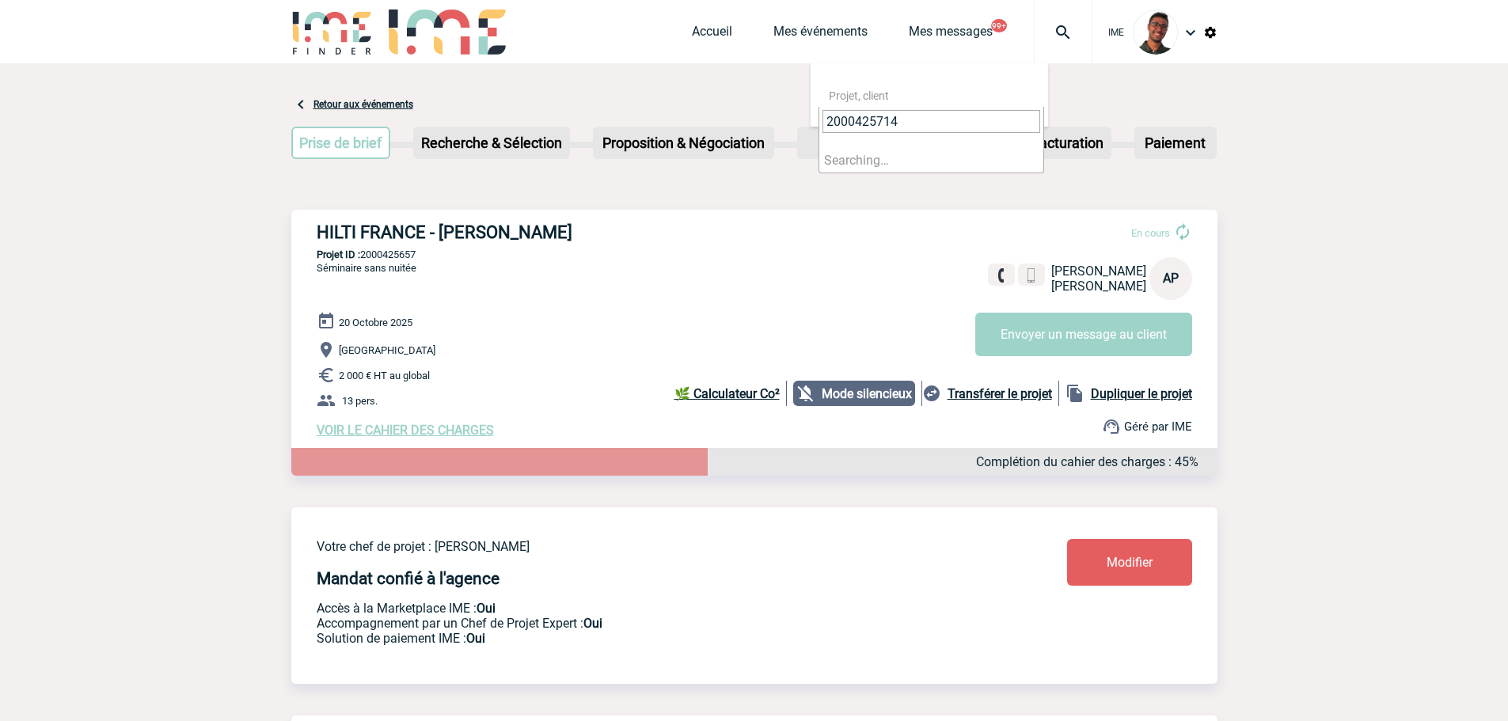
type input "2000425714"
select select "25215"
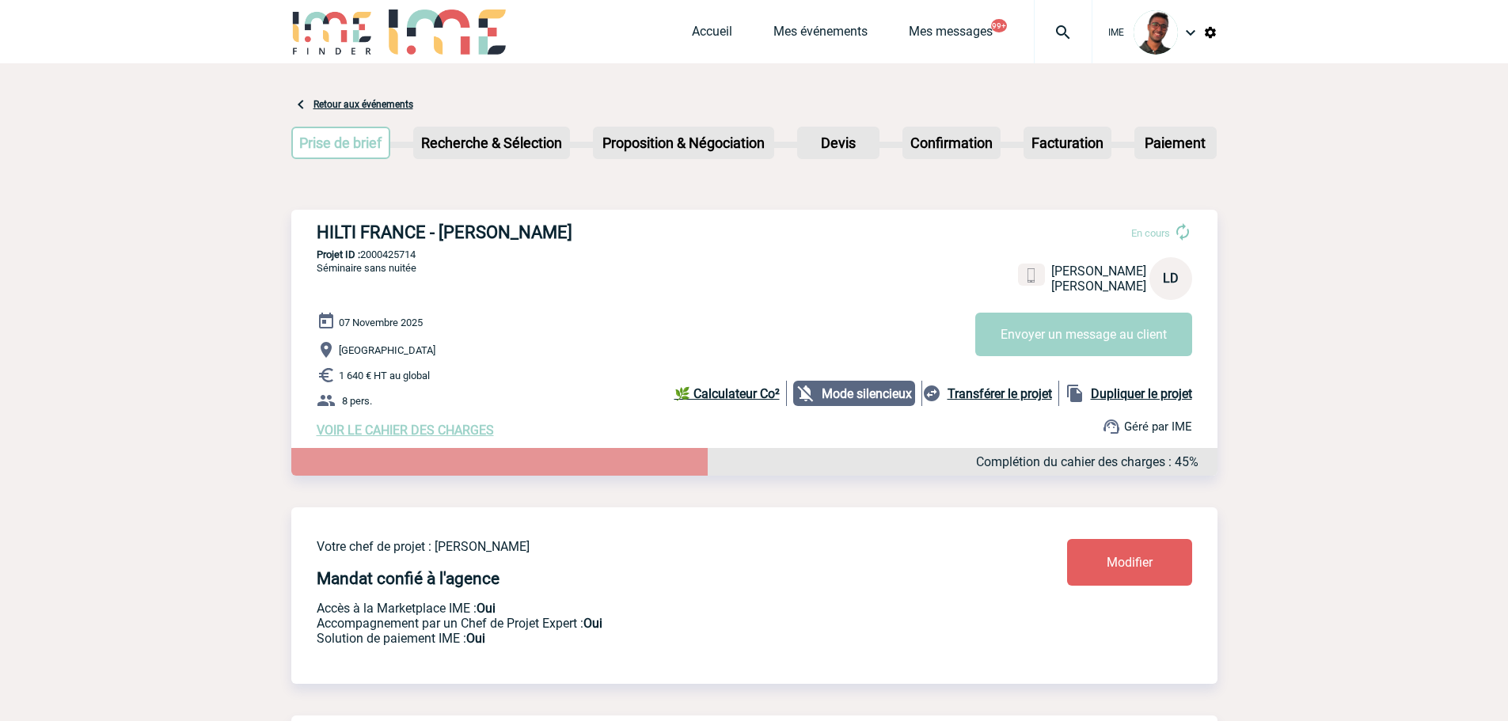
click at [1046, 50] on div at bounding box center [1063, 31] width 59 height 63
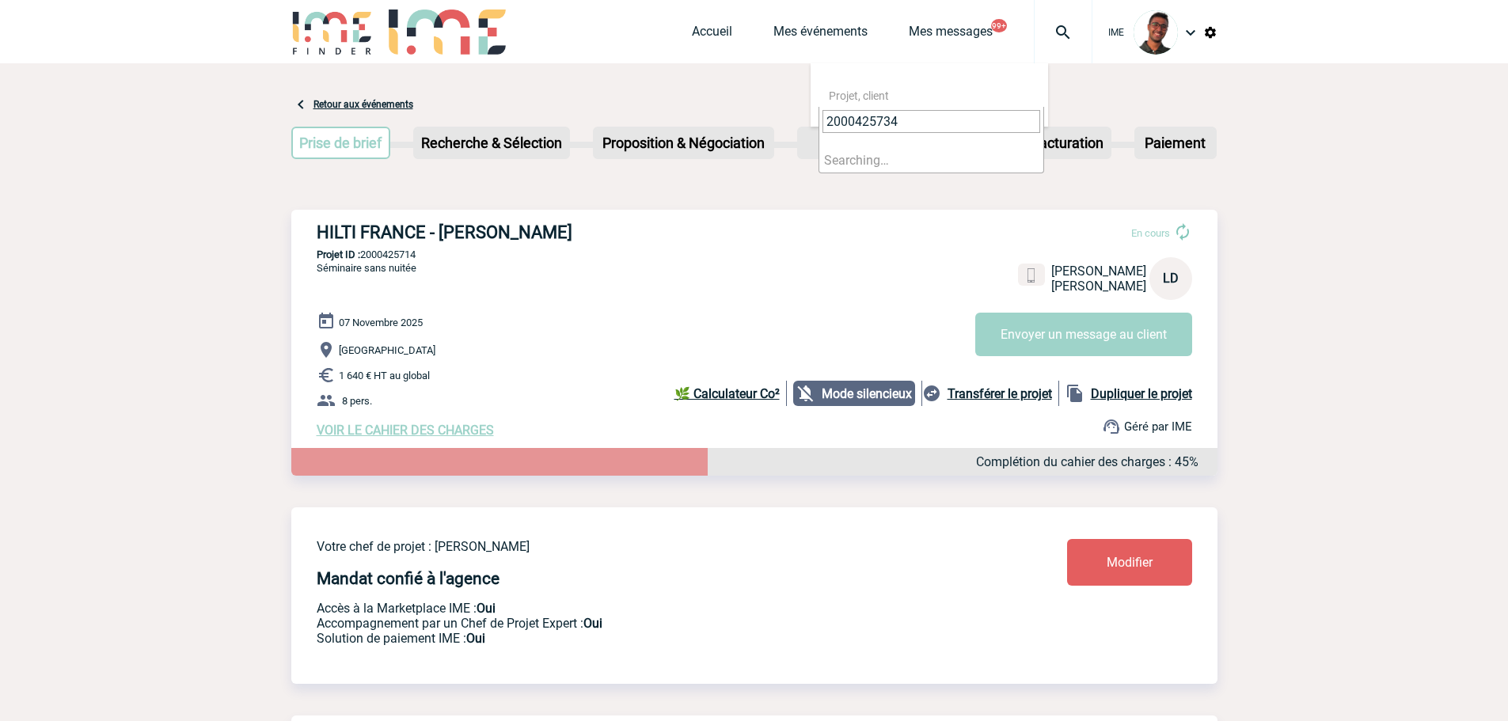
type input "2000425734"
select select "25235"
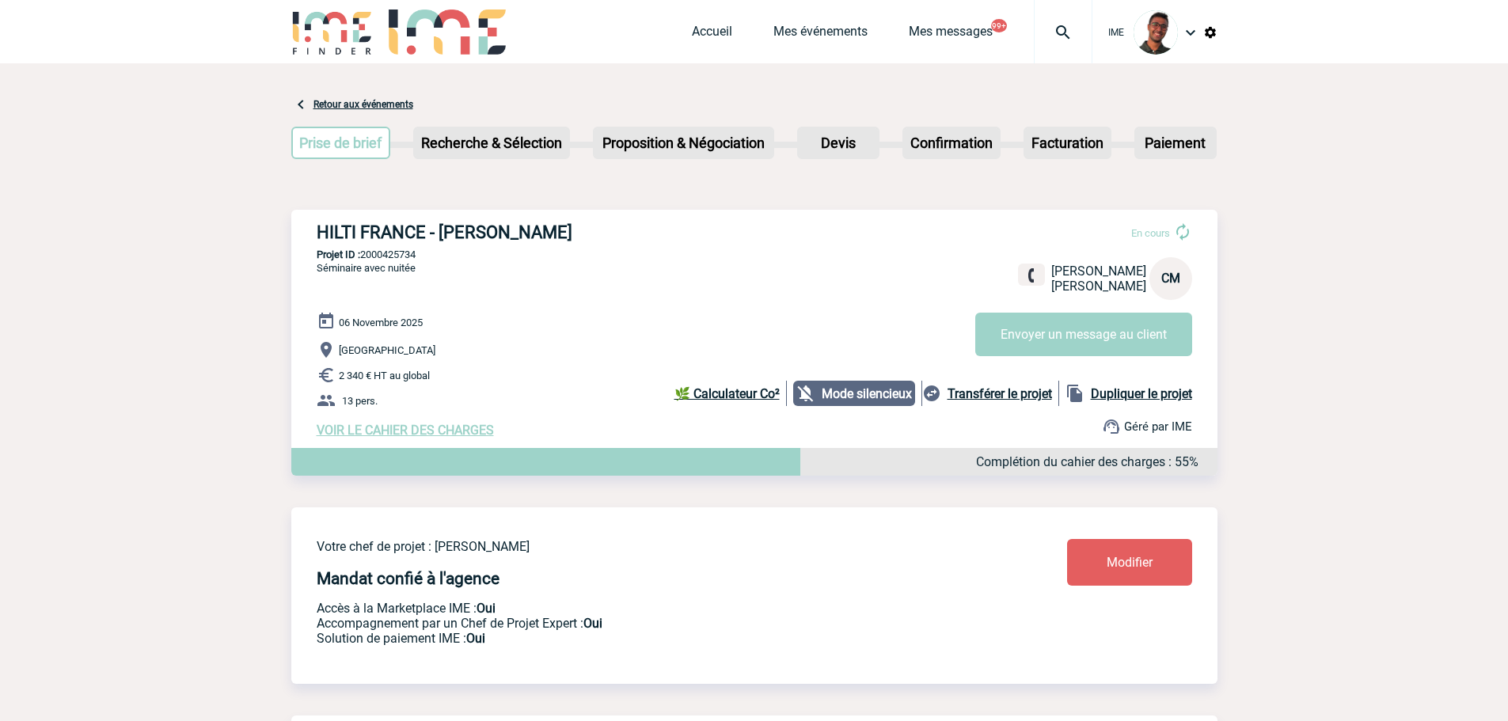
click at [1025, 32] on span "Mes messages" at bounding box center [971, 31] width 125 height 15
click at [1031, 28] on span "Mes messages" at bounding box center [971, 31] width 125 height 15
click at [1037, 34] on img at bounding box center [1062, 32] width 57 height 19
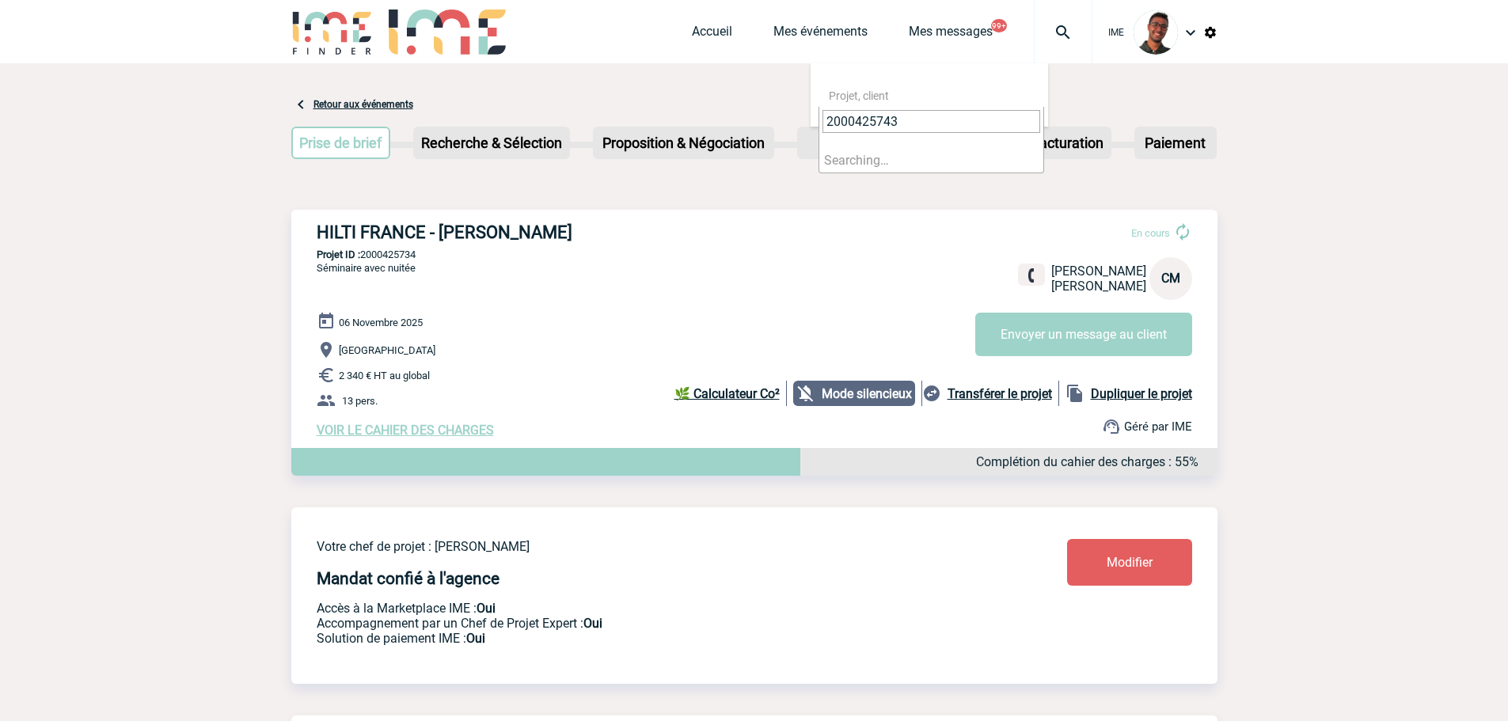
type input "2000425743"
select select "25244"
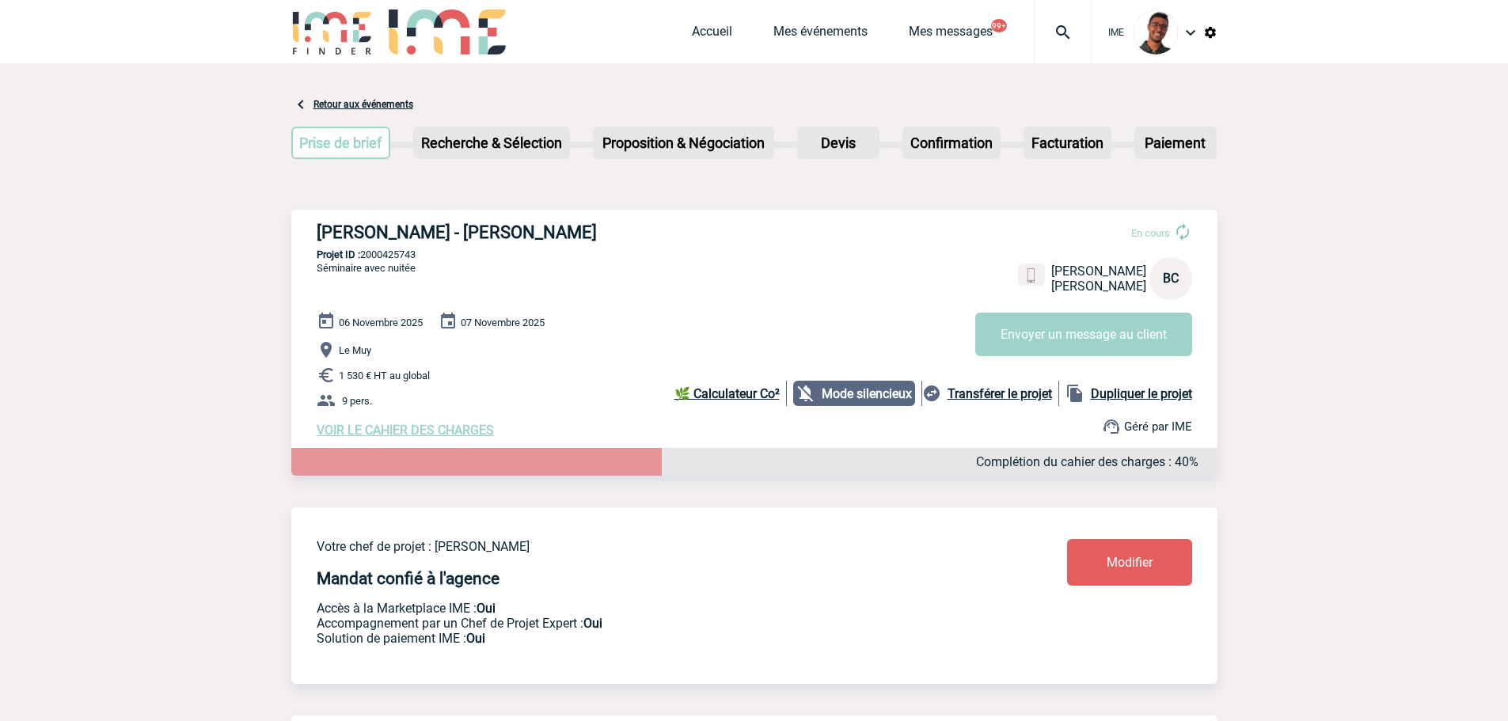
click at [1061, 44] on div at bounding box center [1063, 31] width 59 height 63
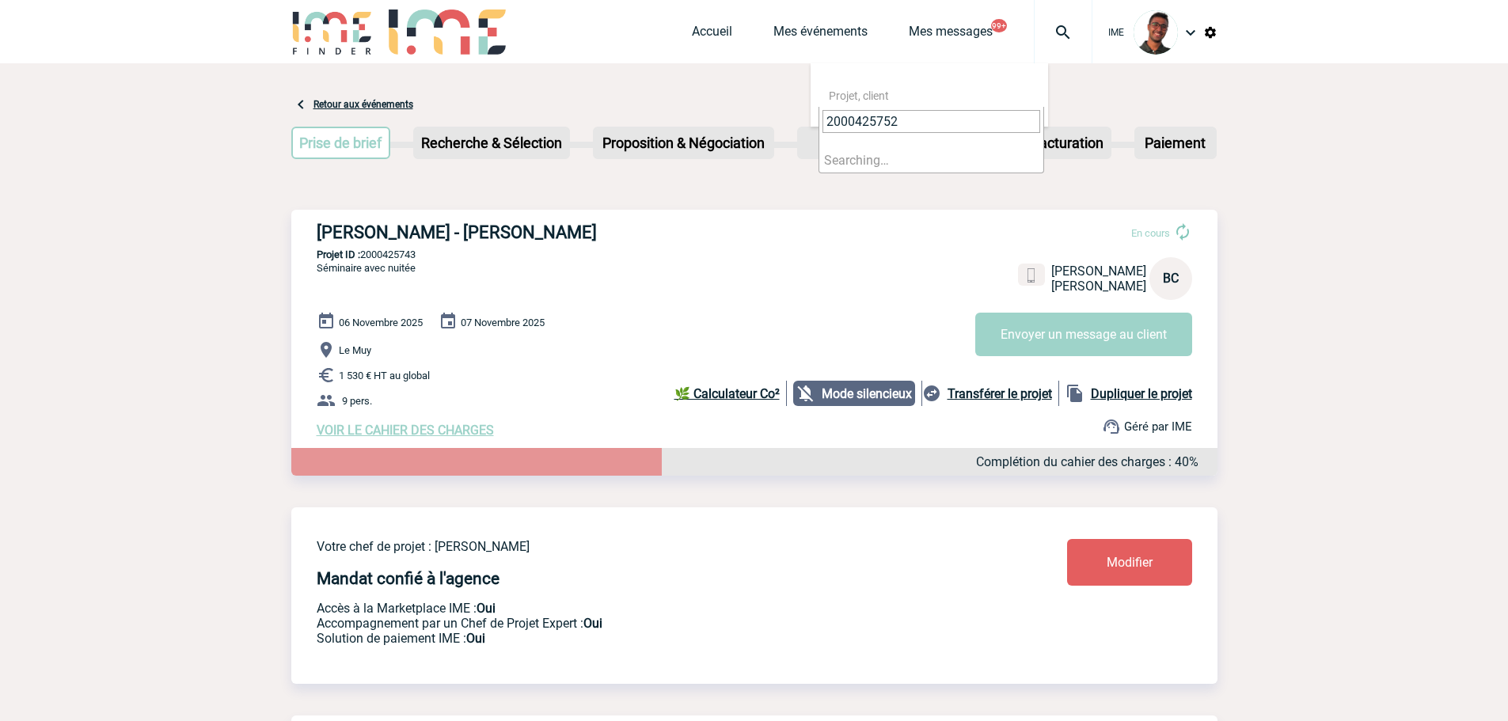
type input "2000425752"
select select "25253"
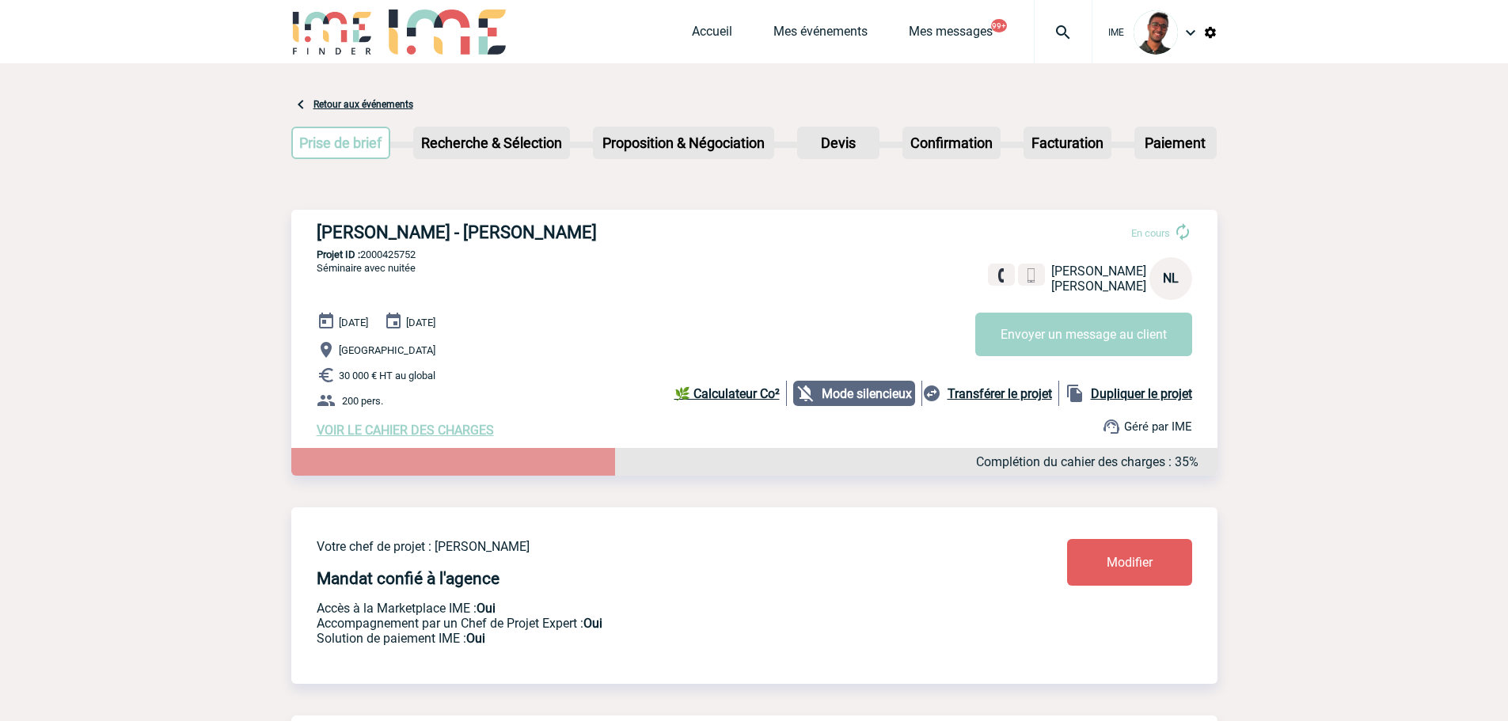
click at [1057, 43] on div at bounding box center [1063, 31] width 59 height 63
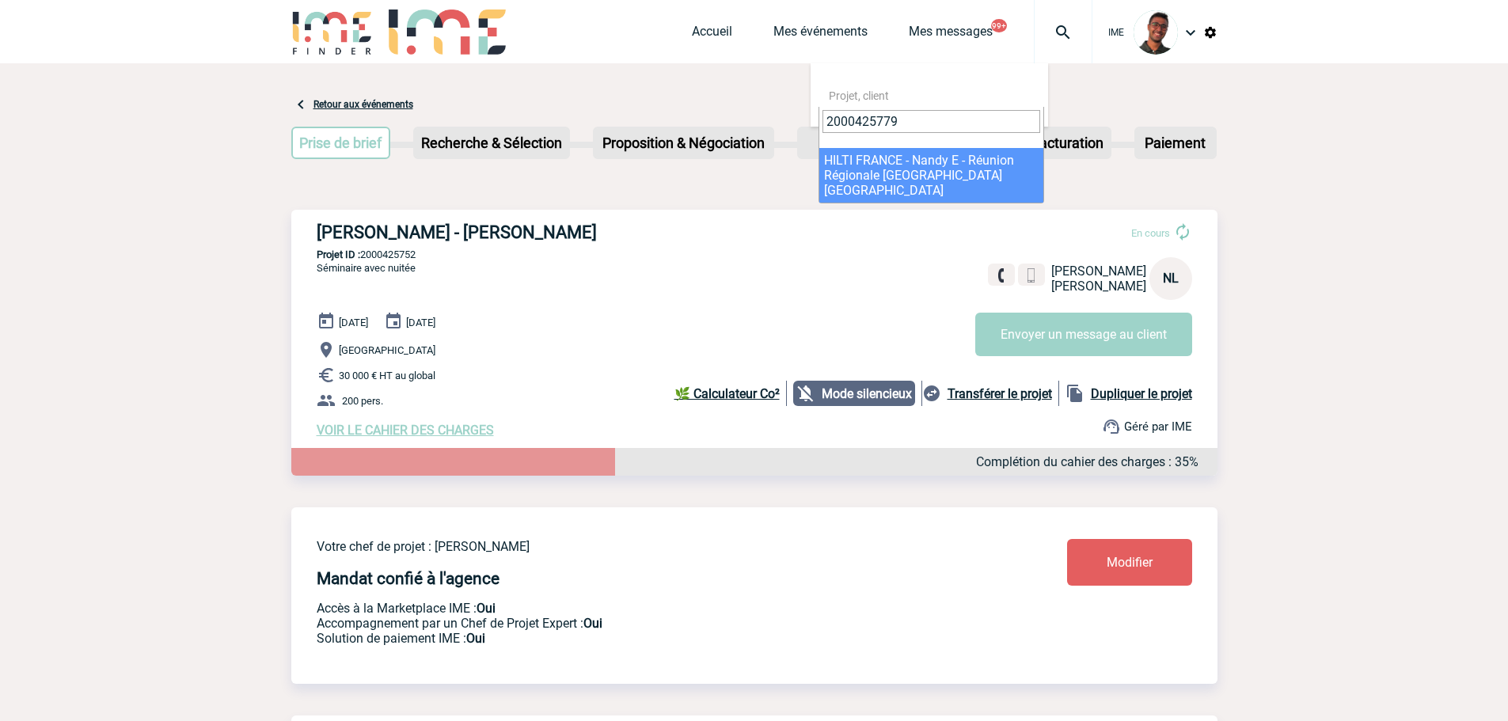
type input "2000425779"
select select "25280"
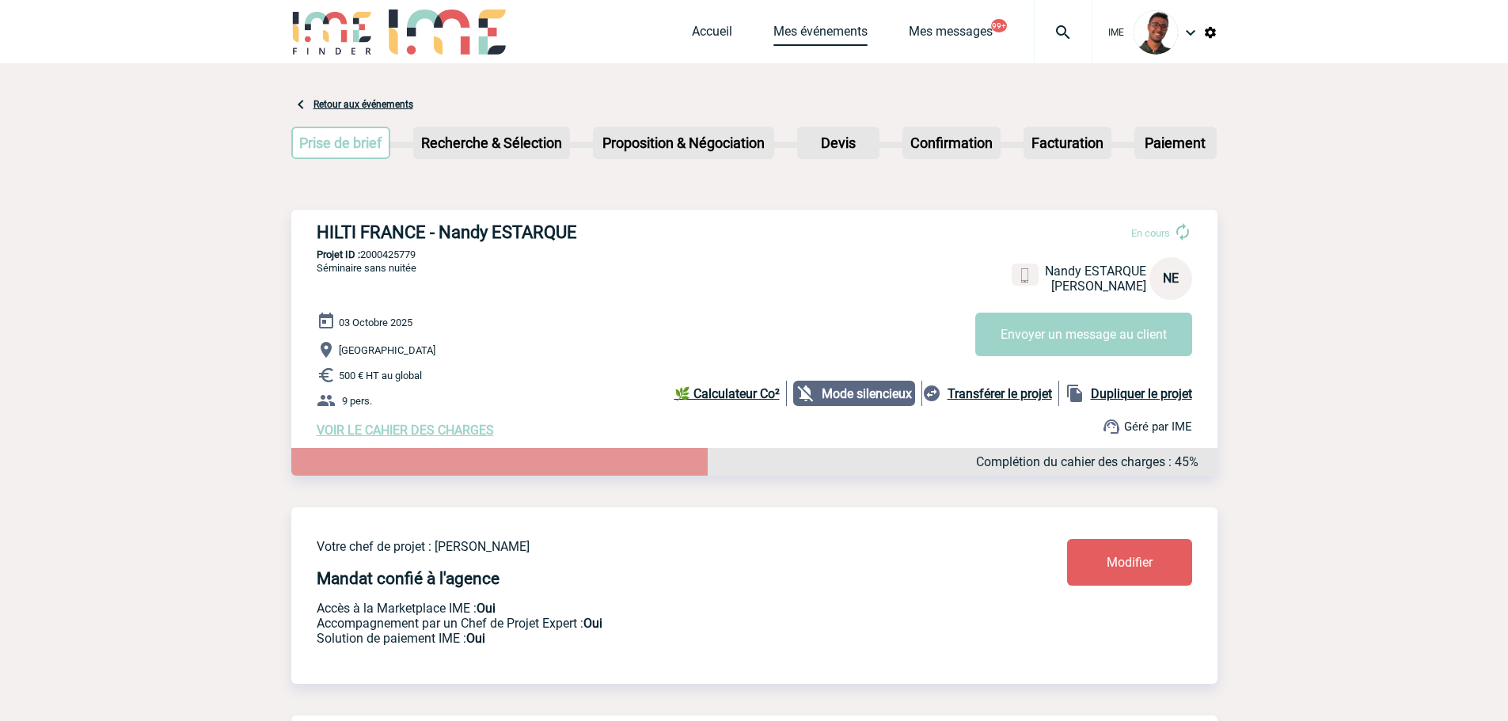
click at [836, 36] on link "Mes événements" at bounding box center [820, 35] width 94 height 22
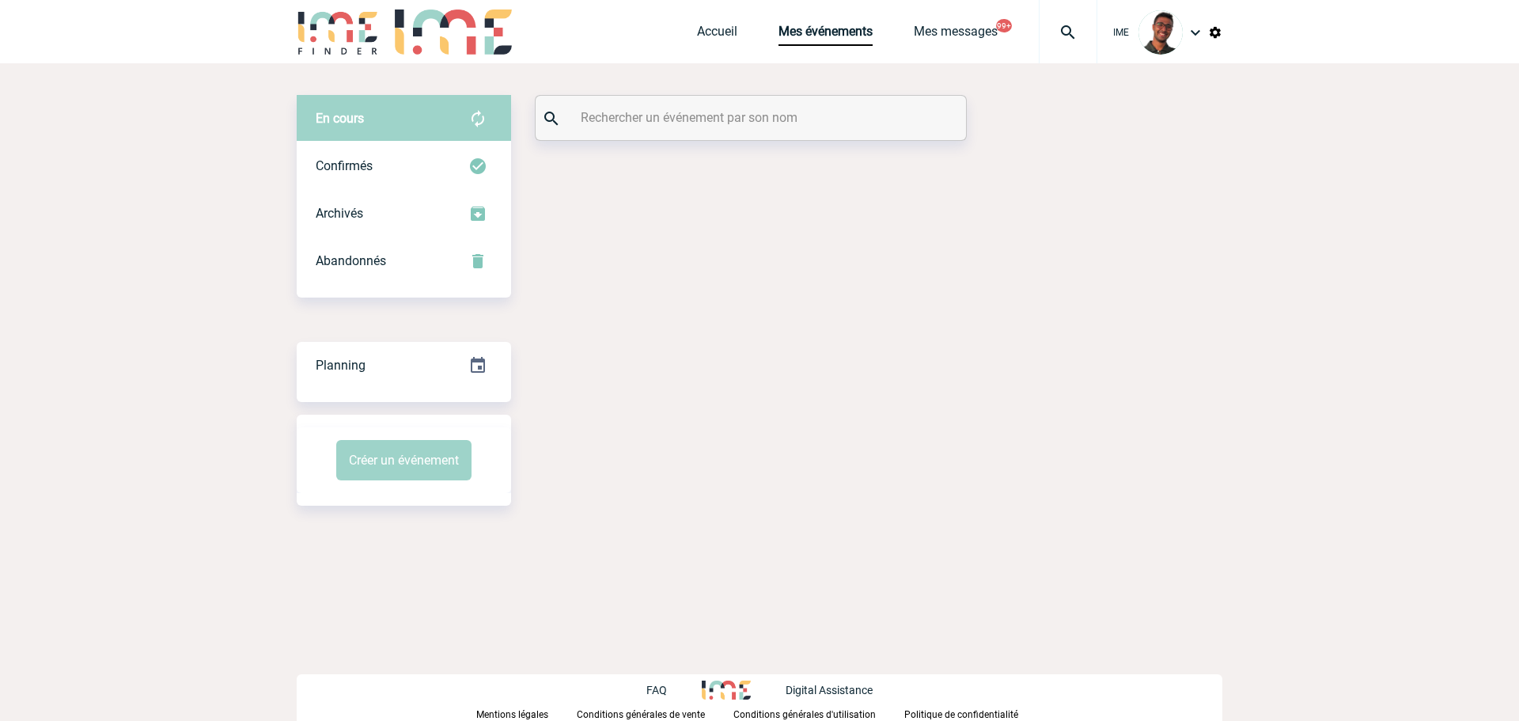
click at [755, 127] on input "text" at bounding box center [753, 117] width 352 height 23
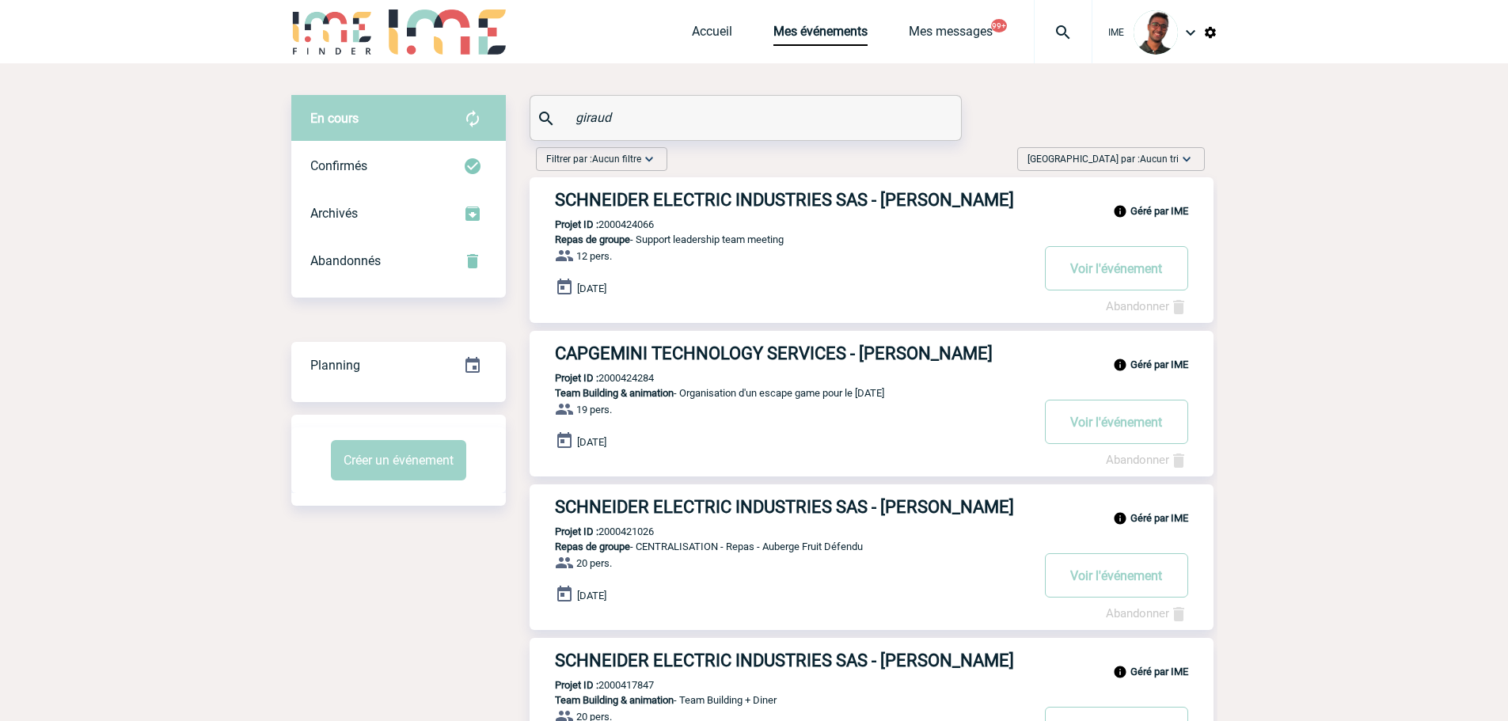
click at [621, 535] on p "Projet ID : 2000421026" at bounding box center [591, 531] width 124 height 12
copy p "2000421026"
click at [527, 495] on div "Filtrer par : Aucun filtre Aucun filtre Prise de brief Recherche & Sélection Pr…" at bounding box center [861, 480] width 711 height 678
drag, startPoint x: 632, startPoint y: 129, endPoint x: 561, endPoint y: 116, distance: 72.5
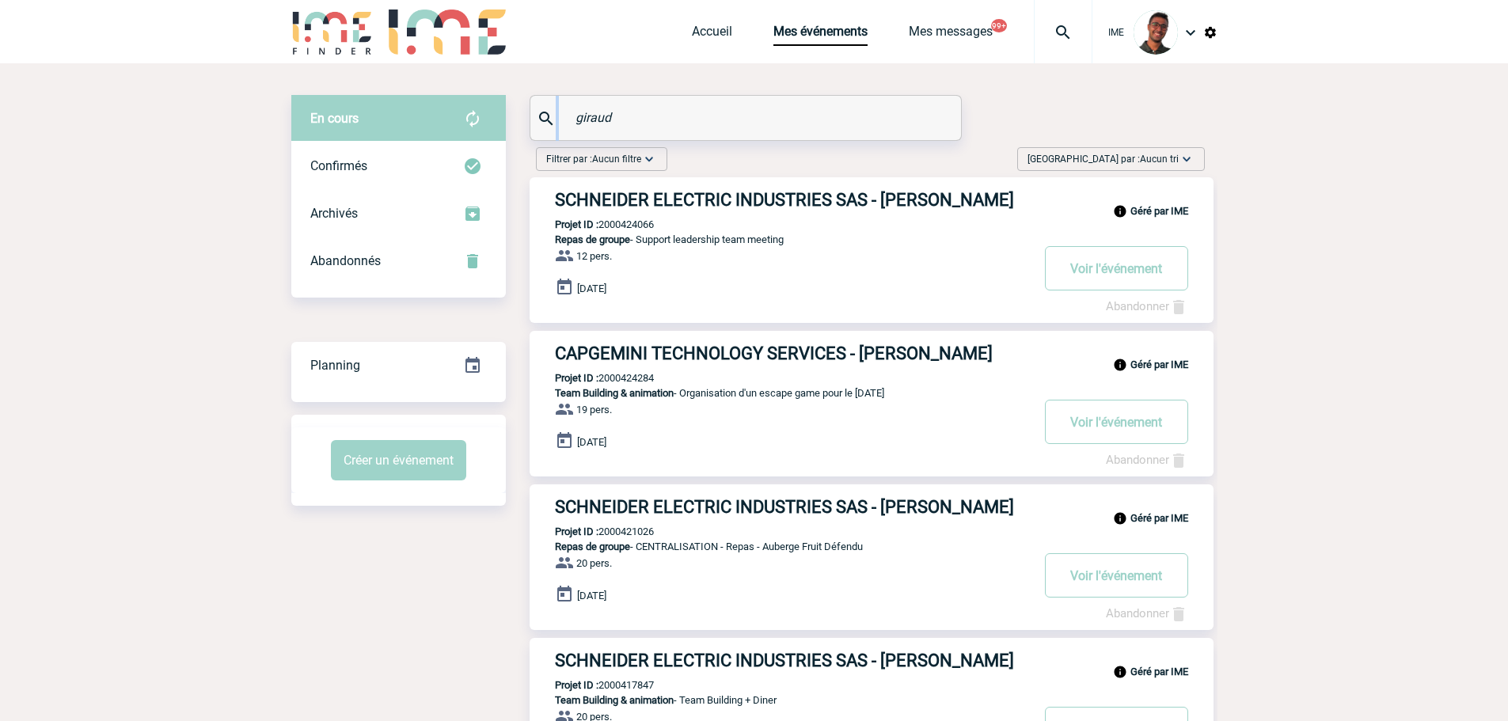
click at [561, 116] on div "giraud" at bounding box center [745, 118] width 431 height 44
click at [599, 112] on input "giraud" at bounding box center [747, 117] width 352 height 23
paste input "[PERSON_NAME]"
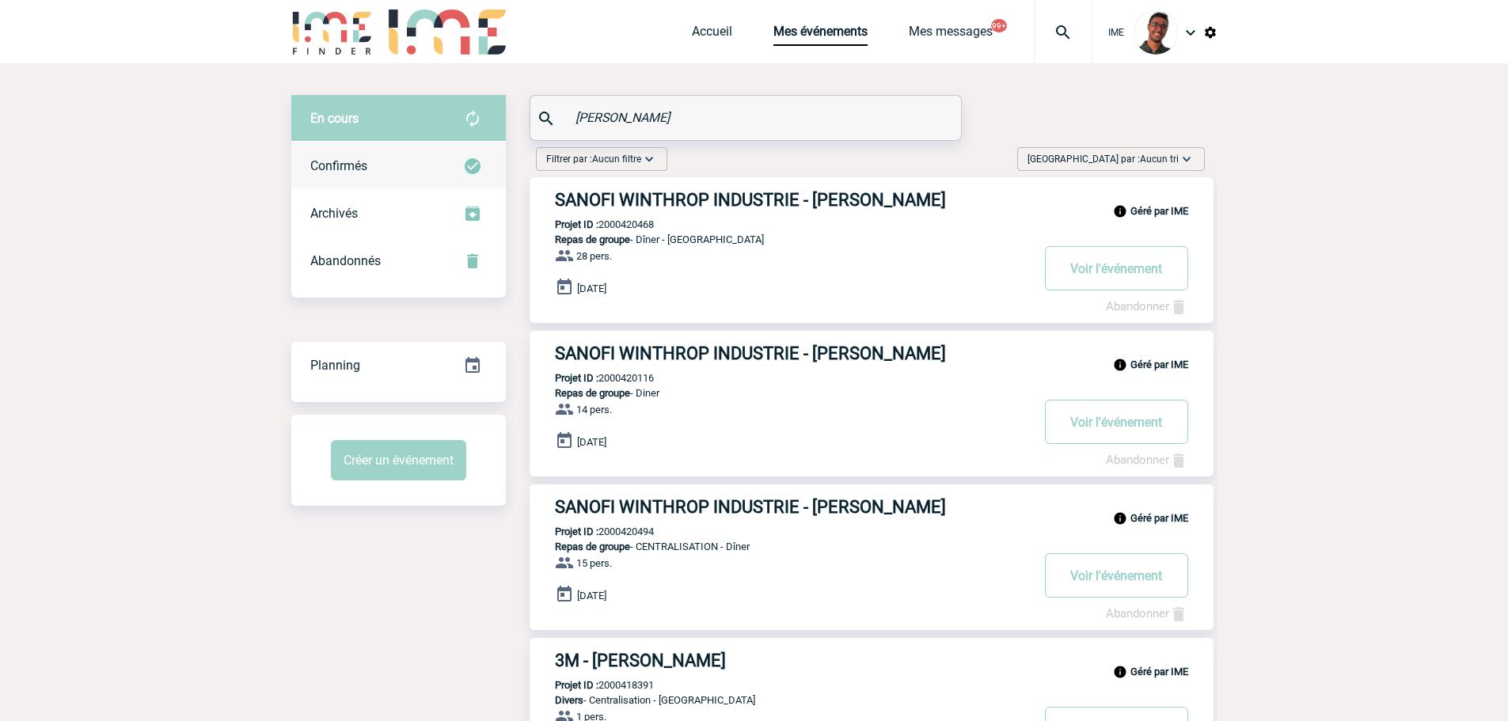
click at [450, 159] on div "Confirmés" at bounding box center [398, 165] width 214 height 47
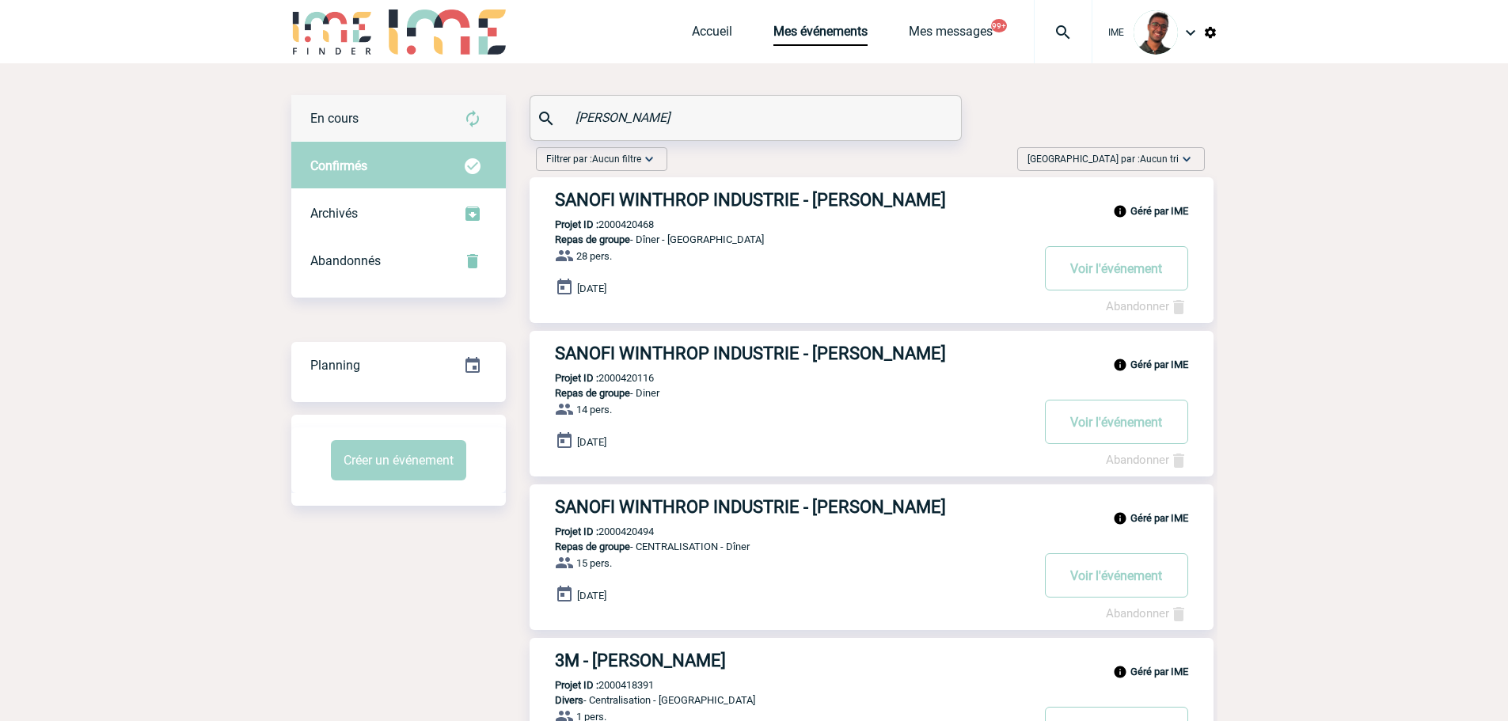
click at [480, 115] on img at bounding box center [472, 118] width 19 height 19
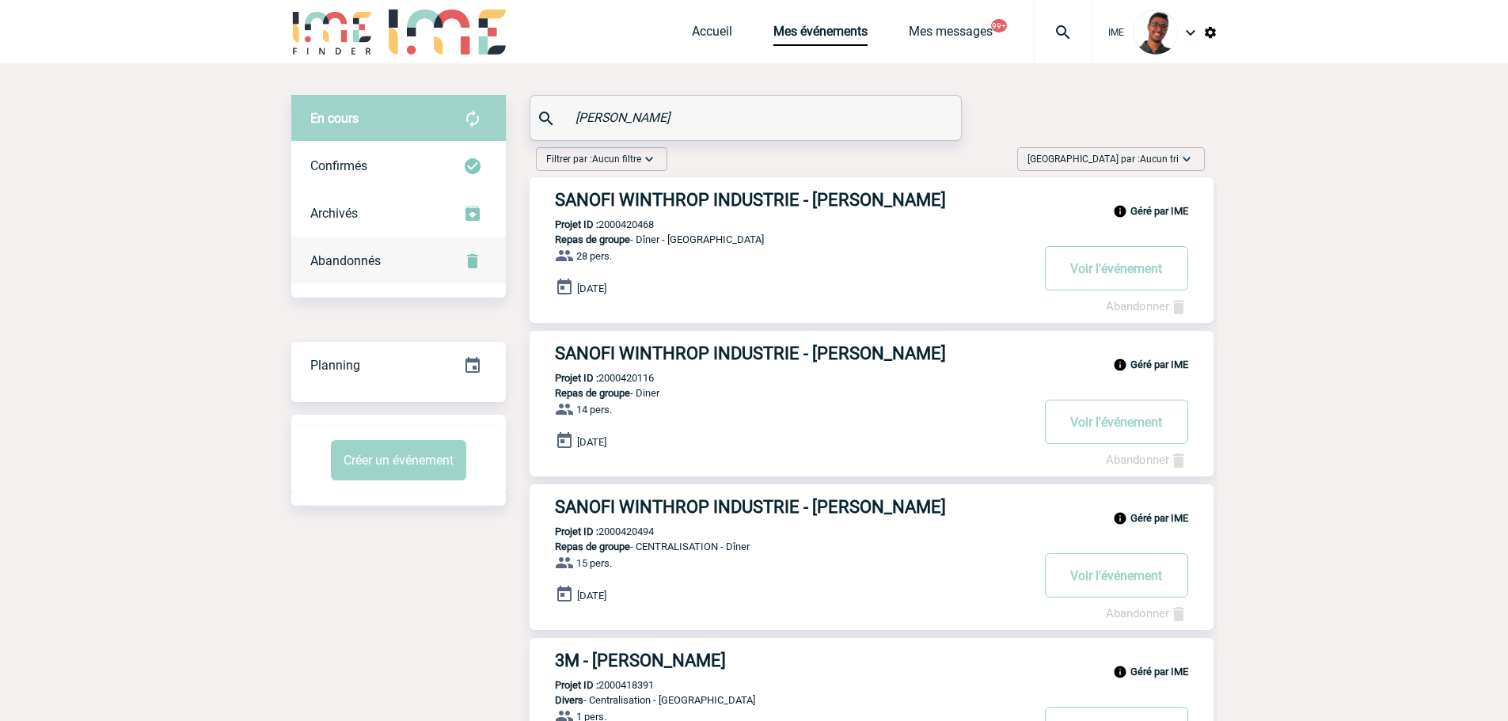
click at [471, 256] on img at bounding box center [472, 261] width 19 height 19
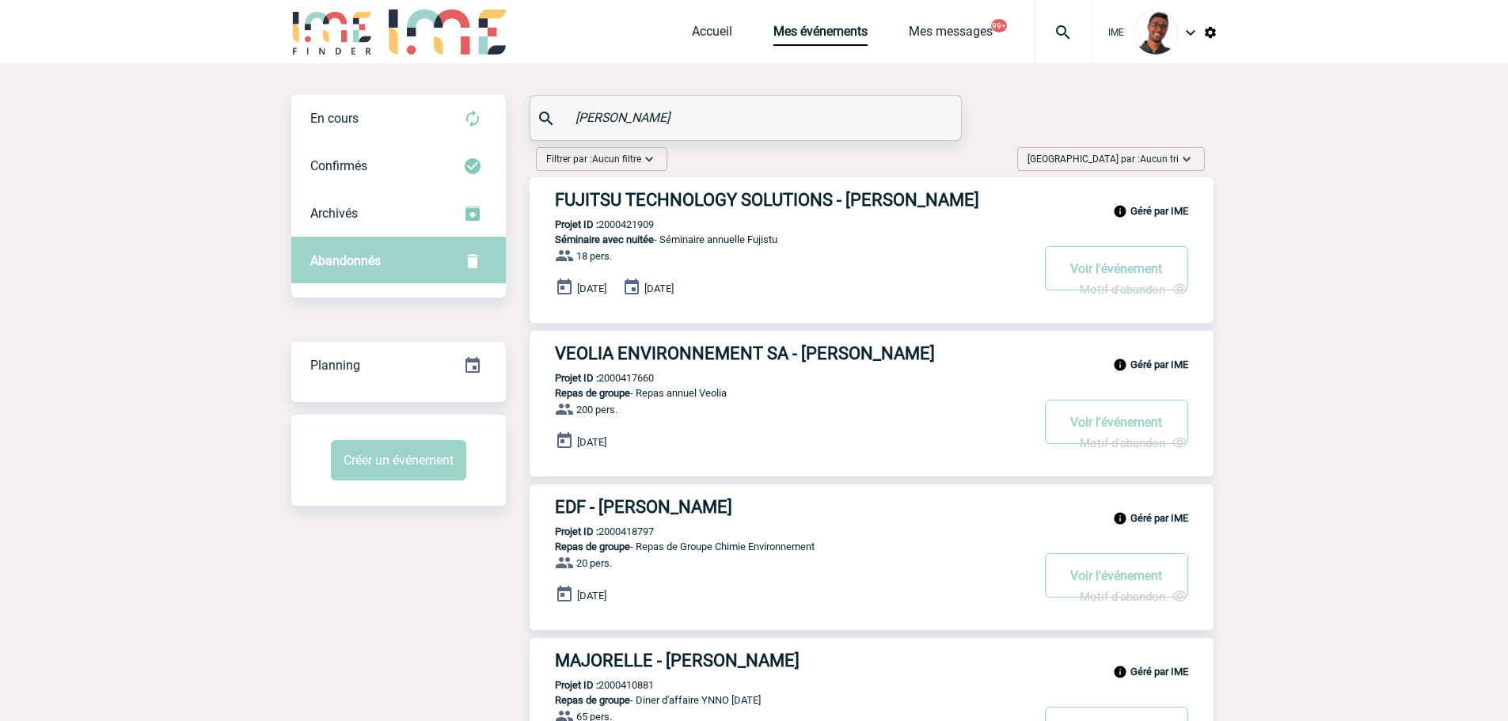
paste input "[GEOGRAPHIC_DATA]"
drag, startPoint x: 638, startPoint y: 120, endPoint x: 531, endPoint y: 108, distance: 107.6
click at [531, 108] on div "[GEOGRAPHIC_DATA]" at bounding box center [745, 118] width 431 height 44
type input "[GEOGRAPHIC_DATA]"
click at [454, 131] on div "En cours" at bounding box center [398, 118] width 214 height 47
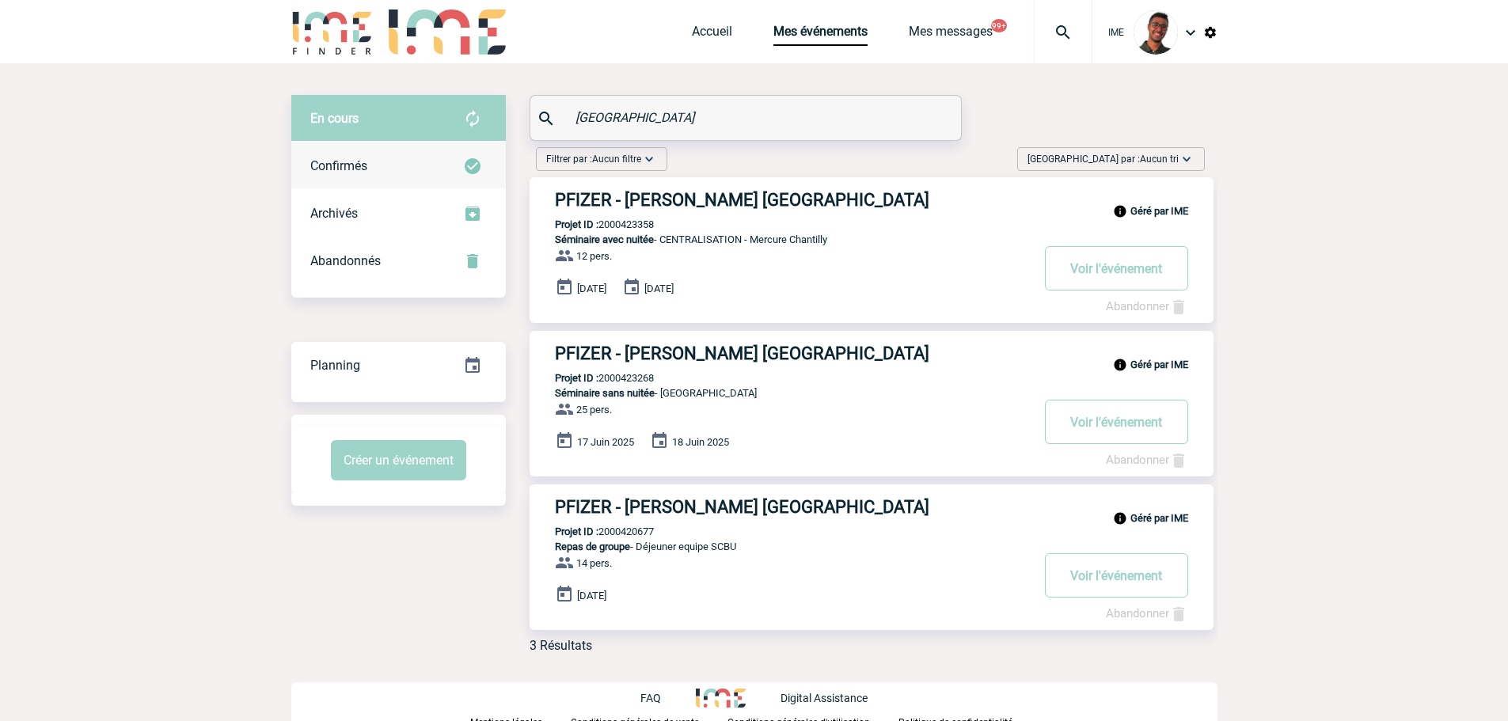
click at [468, 159] on img at bounding box center [472, 166] width 19 height 19
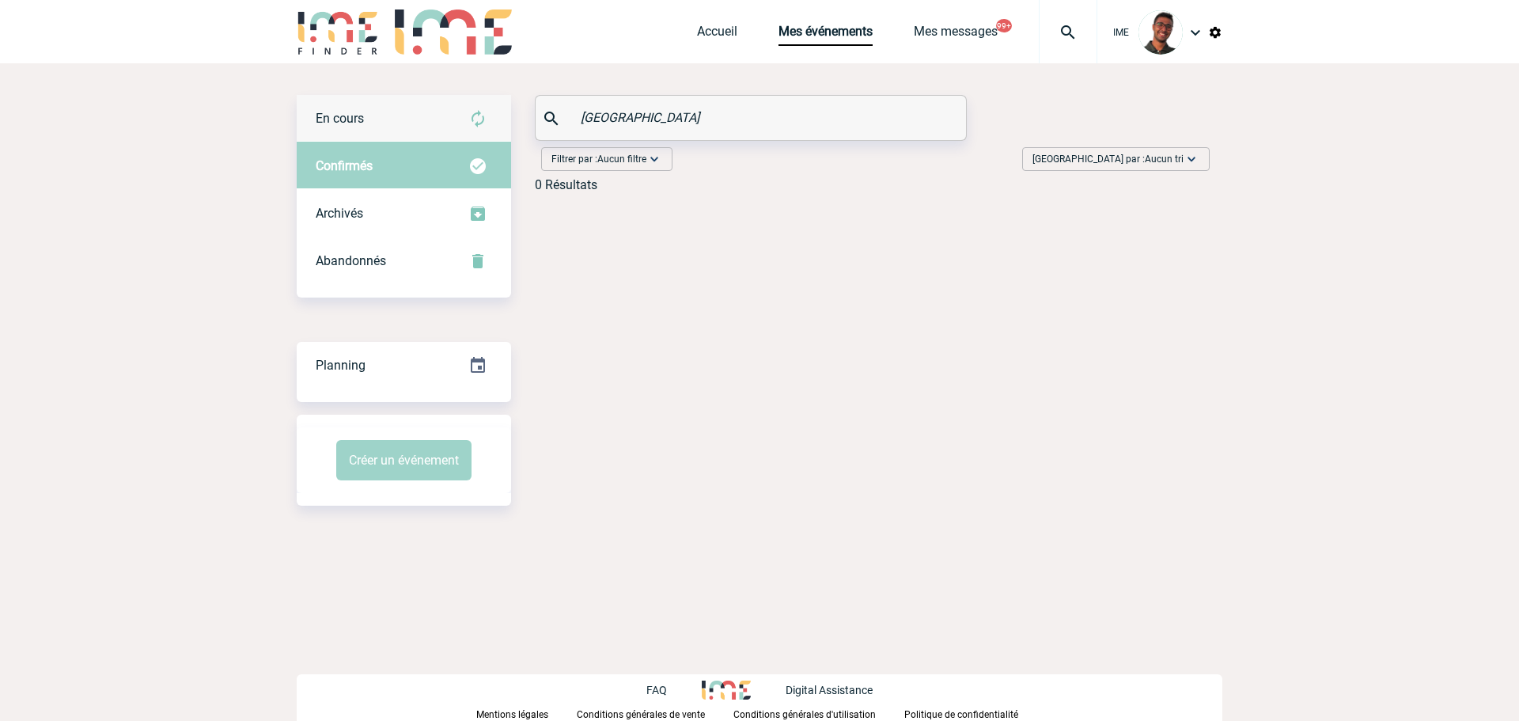
click at [462, 112] on div "En cours" at bounding box center [404, 118] width 214 height 47
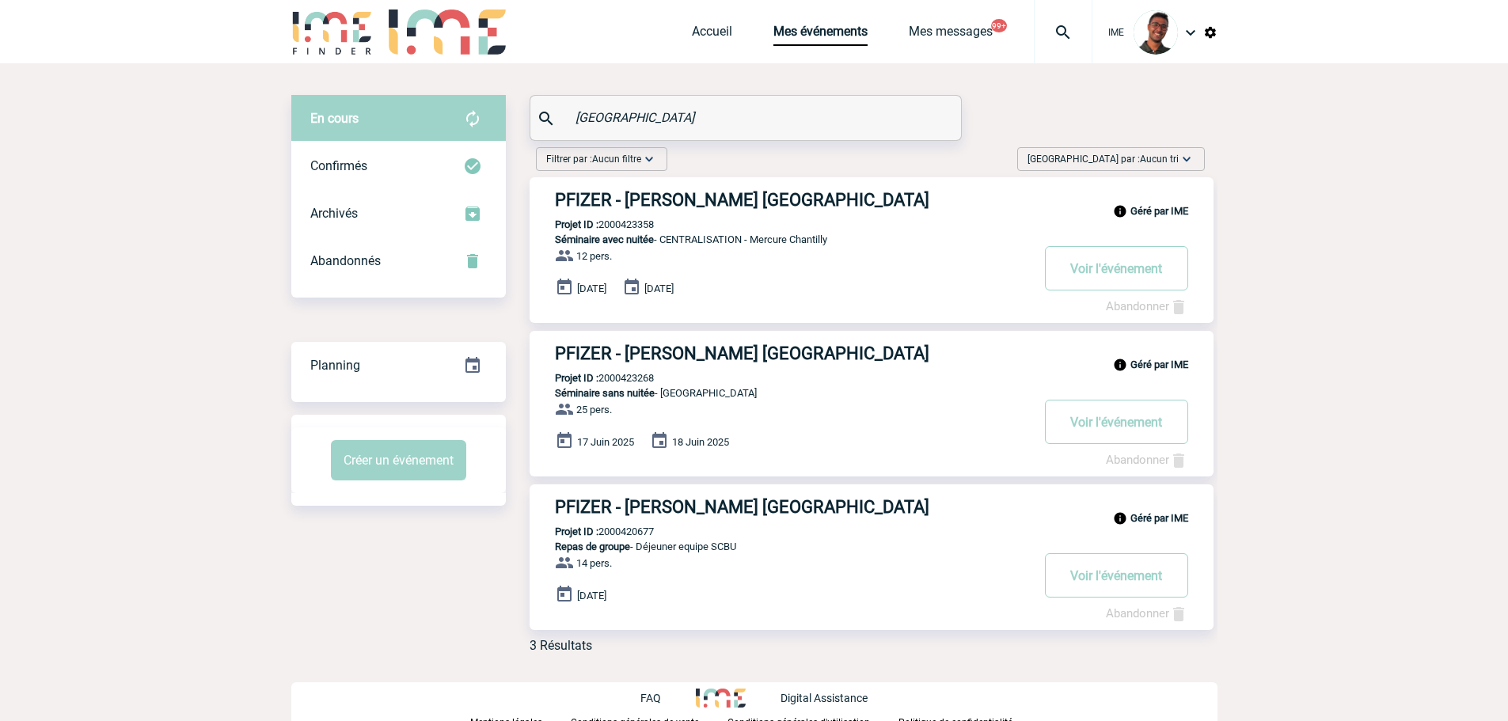
click at [629, 226] on p "Projet ID : 2000423358" at bounding box center [591, 224] width 124 height 12
copy p "2000423358"
click at [272, 242] on body "IME Accueil Mes événements" at bounding box center [754, 364] width 1508 height 729
click at [560, 125] on div "[GEOGRAPHIC_DATA]" at bounding box center [745, 118] width 431 height 44
